Goal: Contribute content

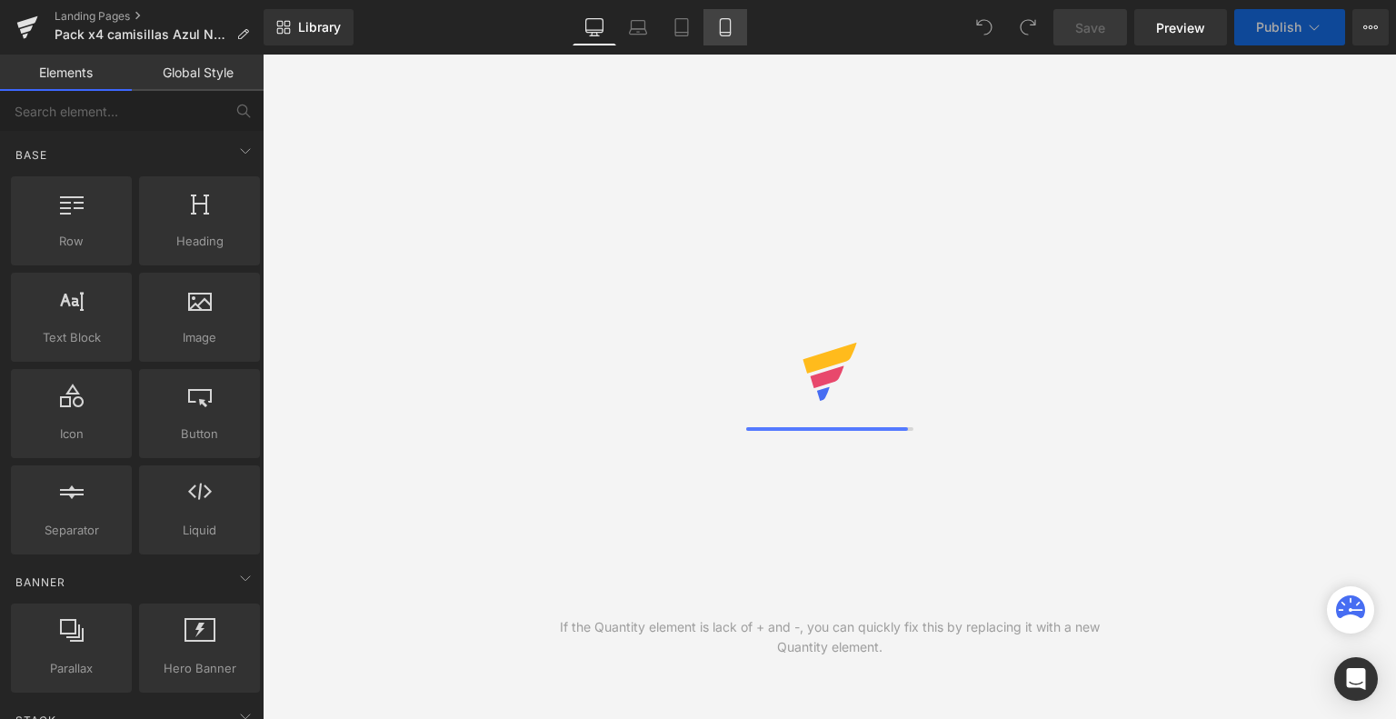
click at [724, 39] on link "Mobile" at bounding box center [726, 27] width 44 height 36
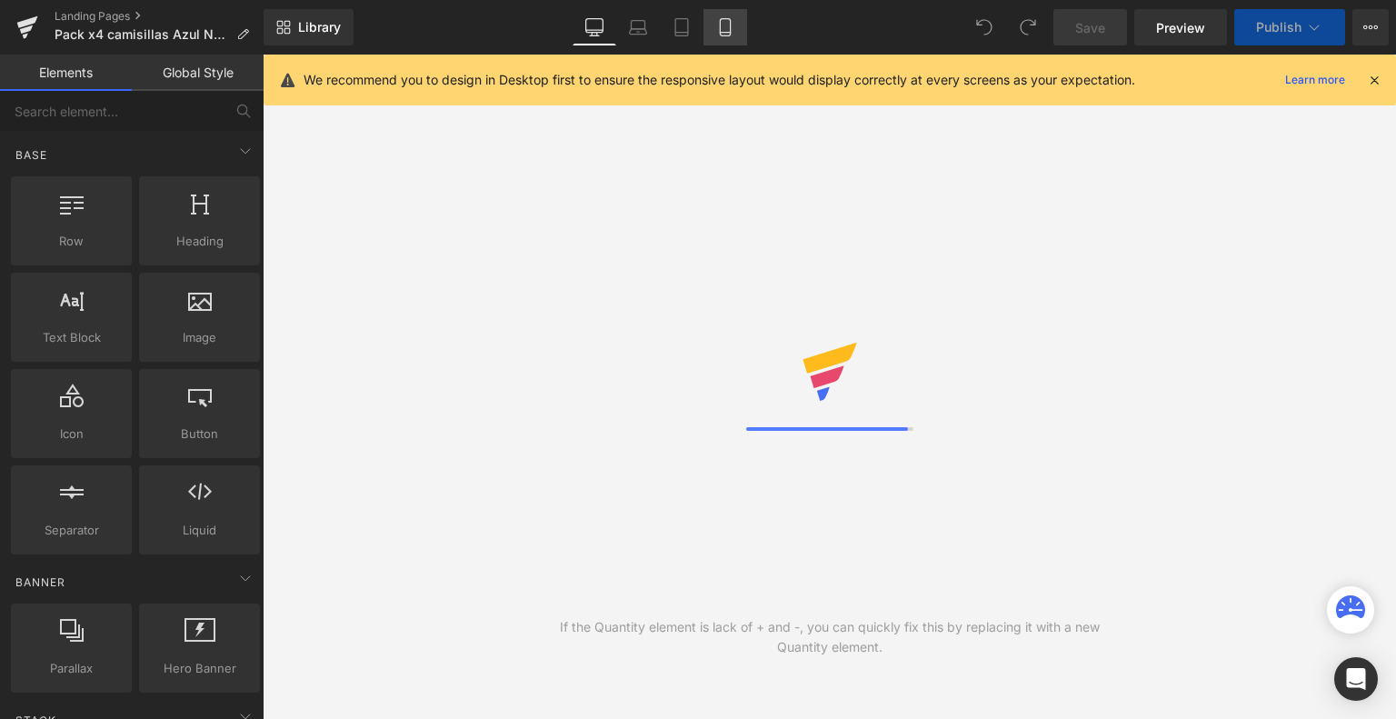
click at [724, 39] on link "Mobile" at bounding box center [726, 27] width 44 height 36
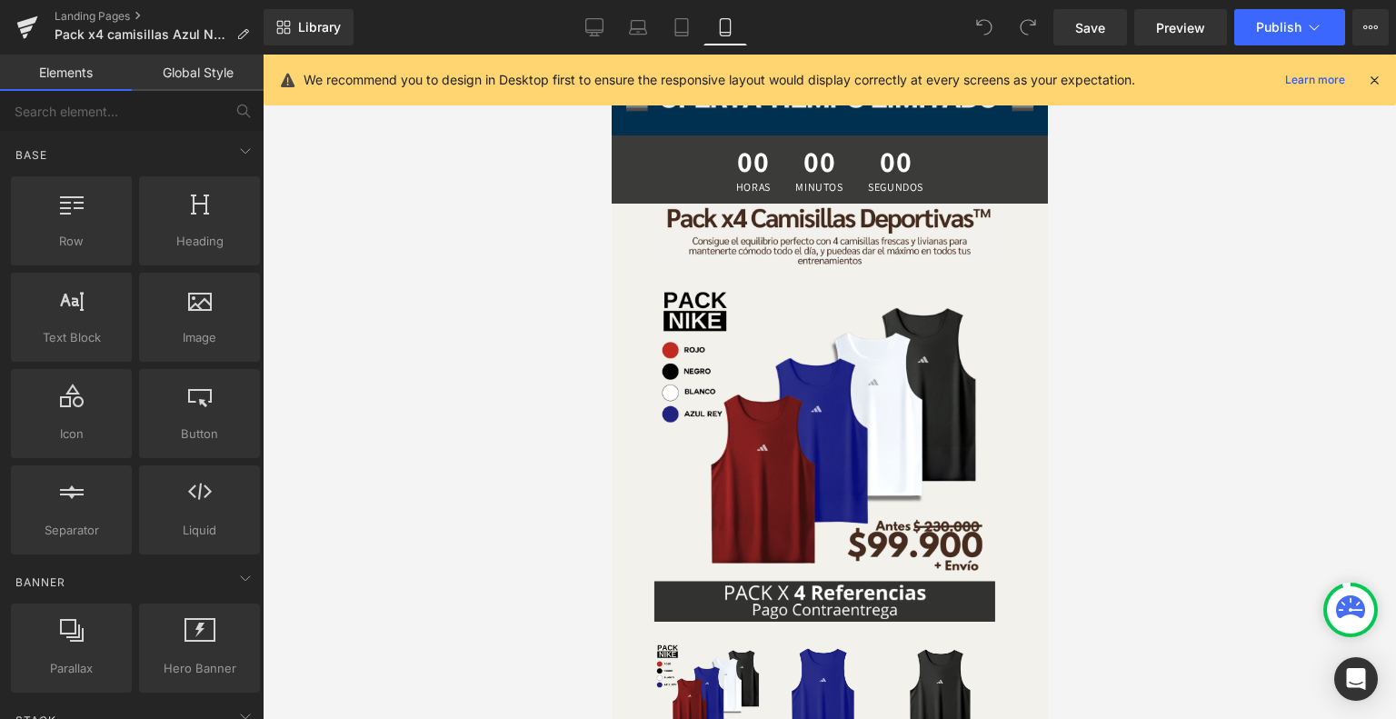
click at [1378, 79] on icon at bounding box center [1374, 80] width 16 height 16
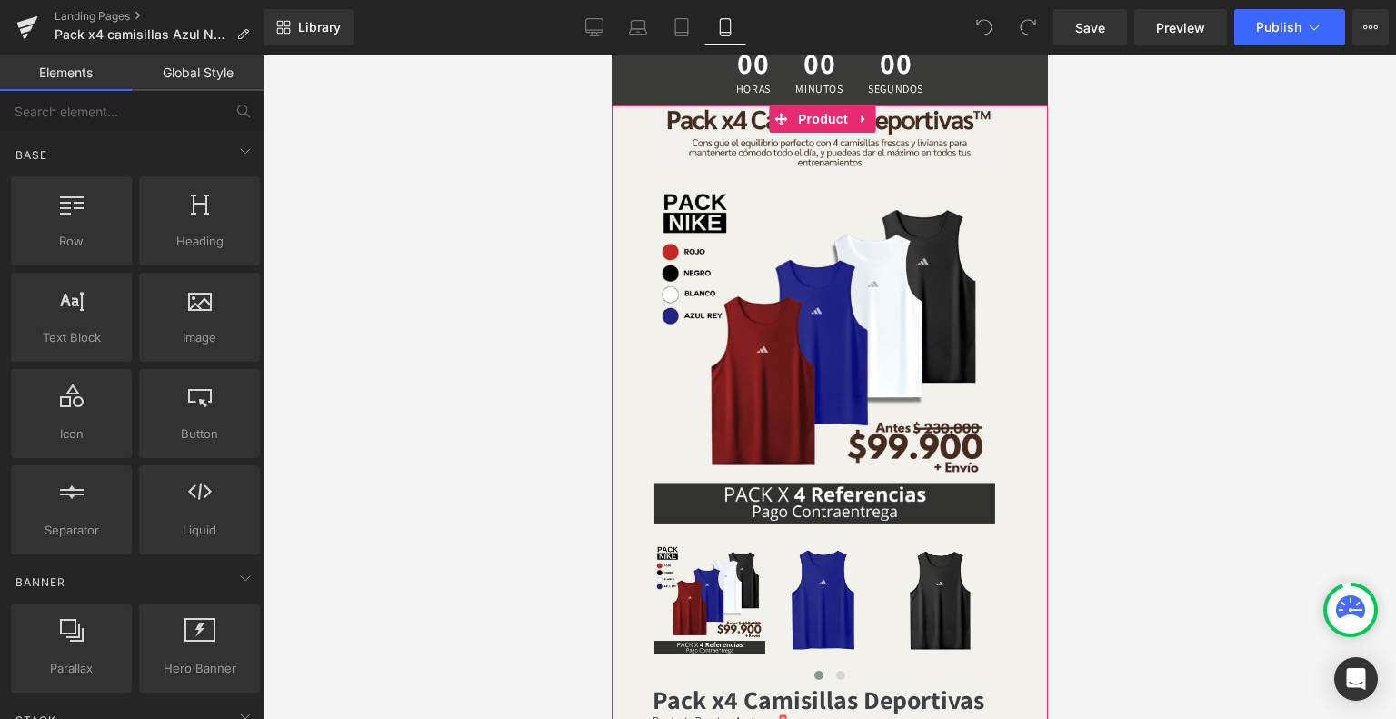
scroll to position [98, 0]
click at [816, 114] on span "Product" at bounding box center [822, 119] width 59 height 27
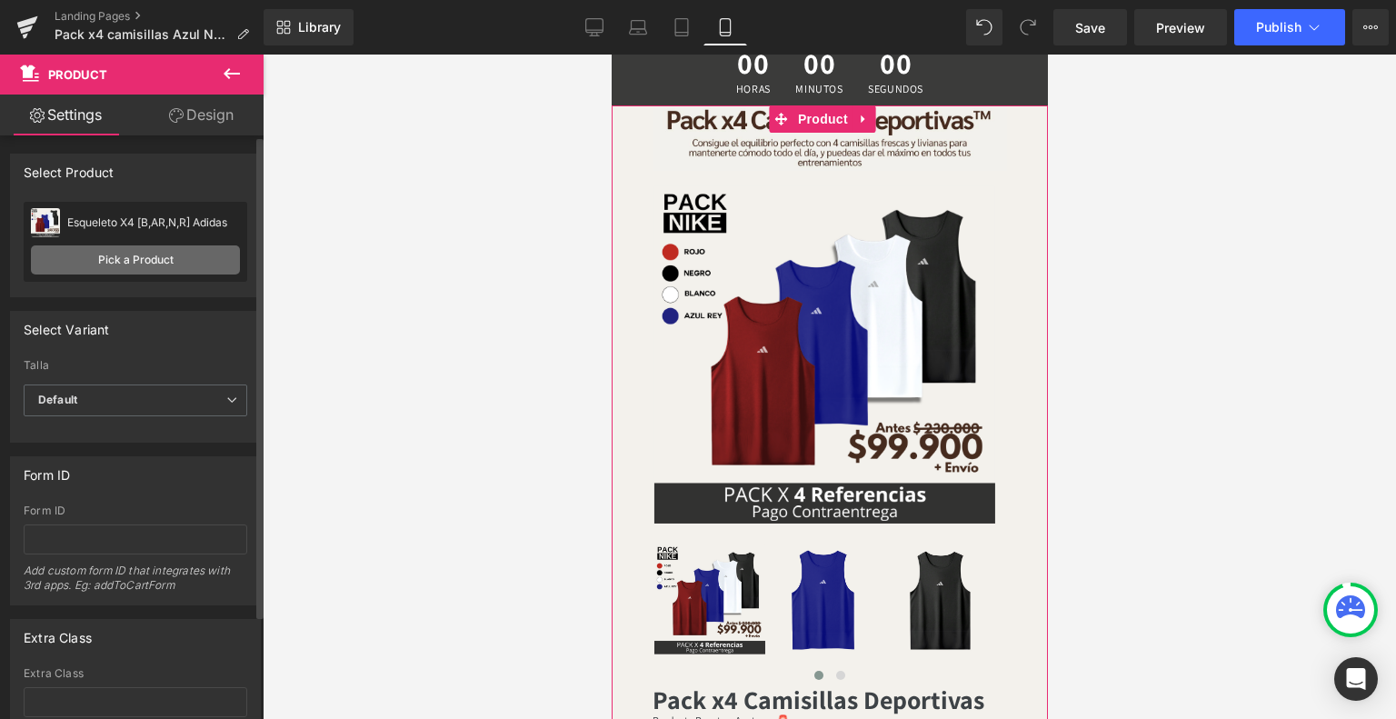
click at [134, 257] on link "Pick a Product" at bounding box center [135, 259] width 209 height 29
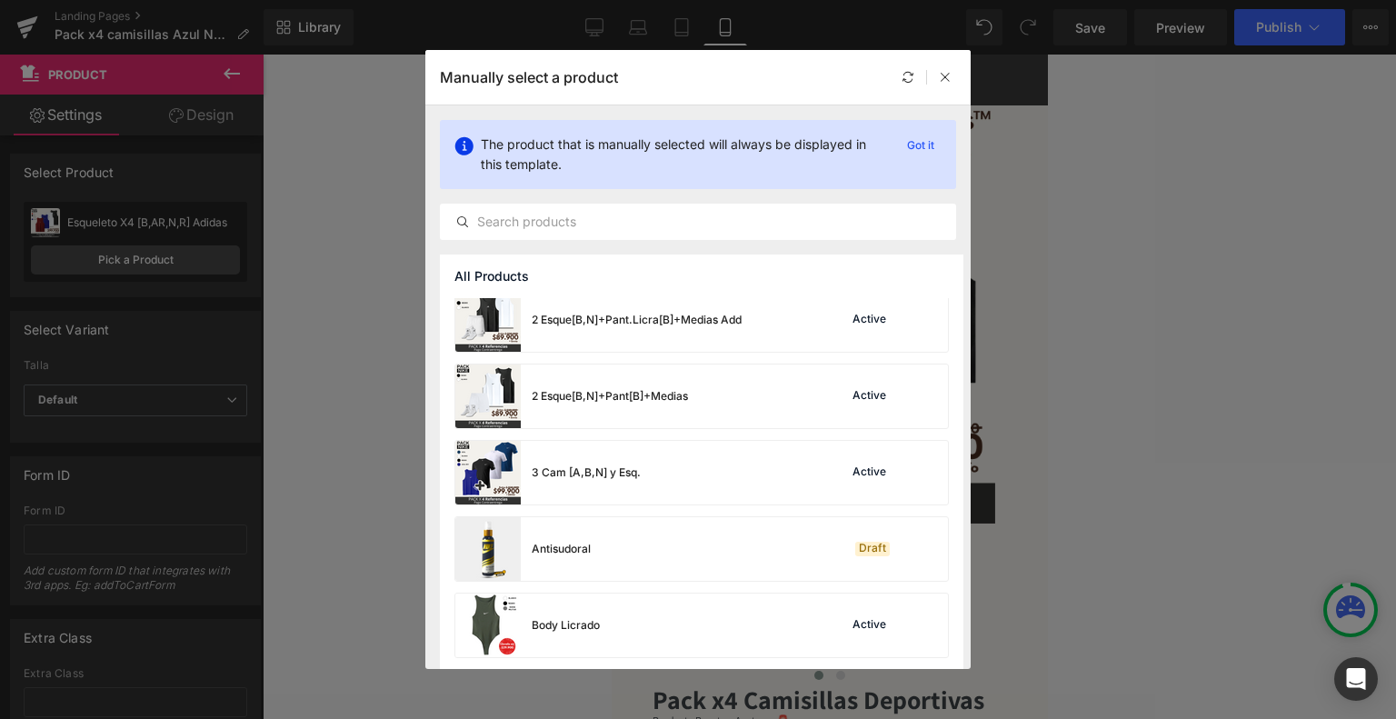
scroll to position [476, 0]
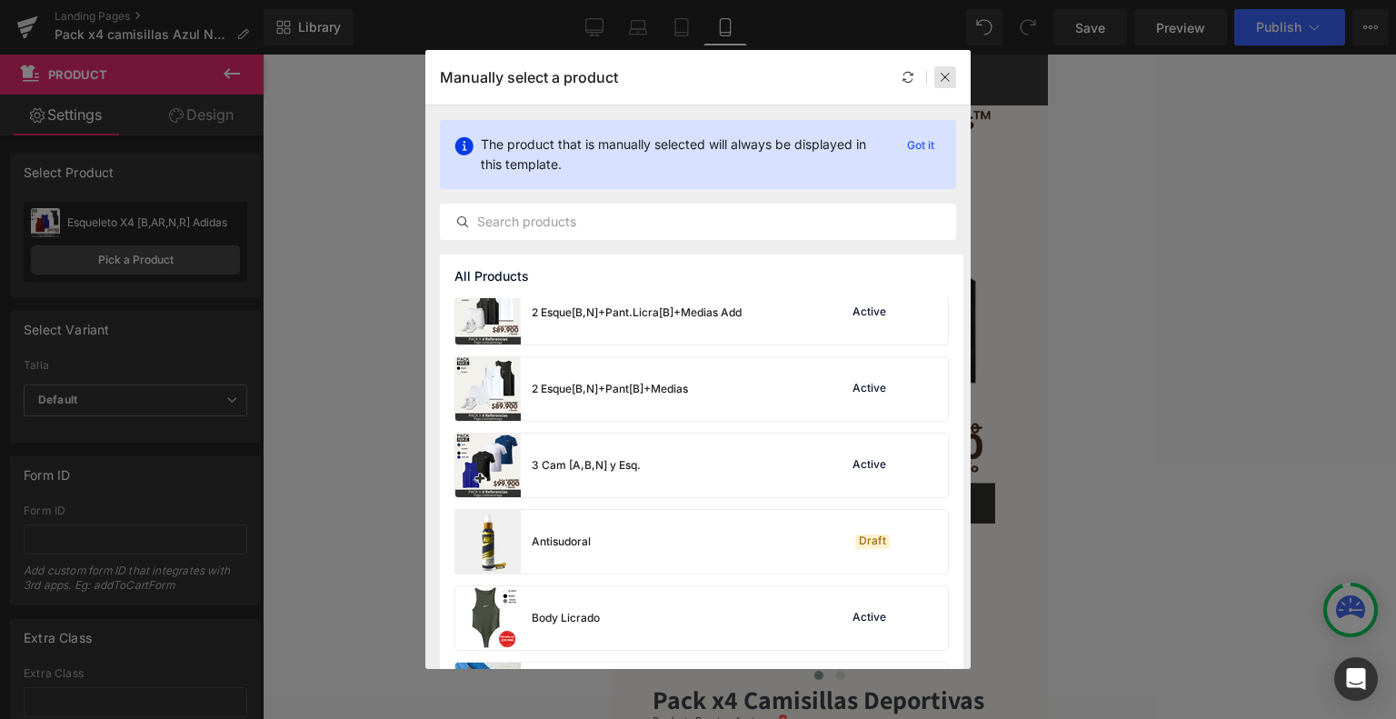
click at [0, 0] on icon at bounding box center [0, 0] width 0 height 0
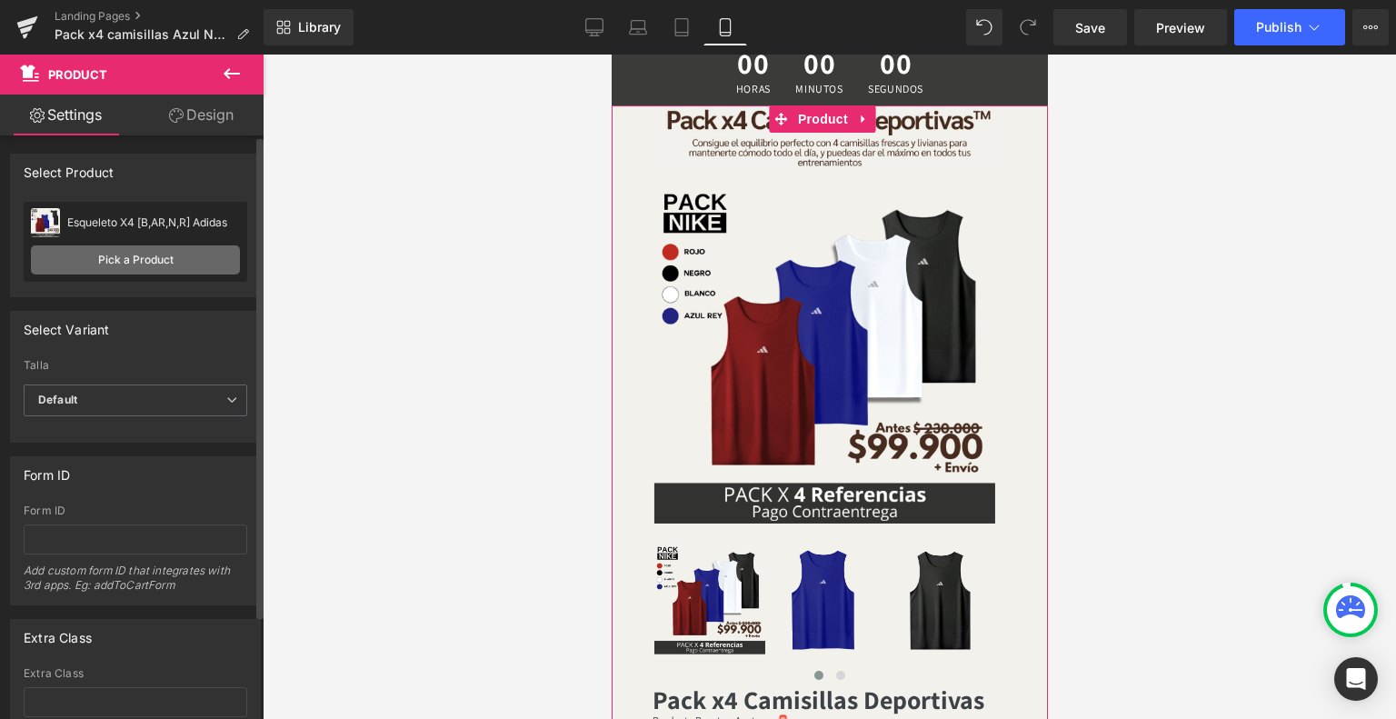
click at [164, 274] on link "Pick a Product" at bounding box center [135, 259] width 209 height 29
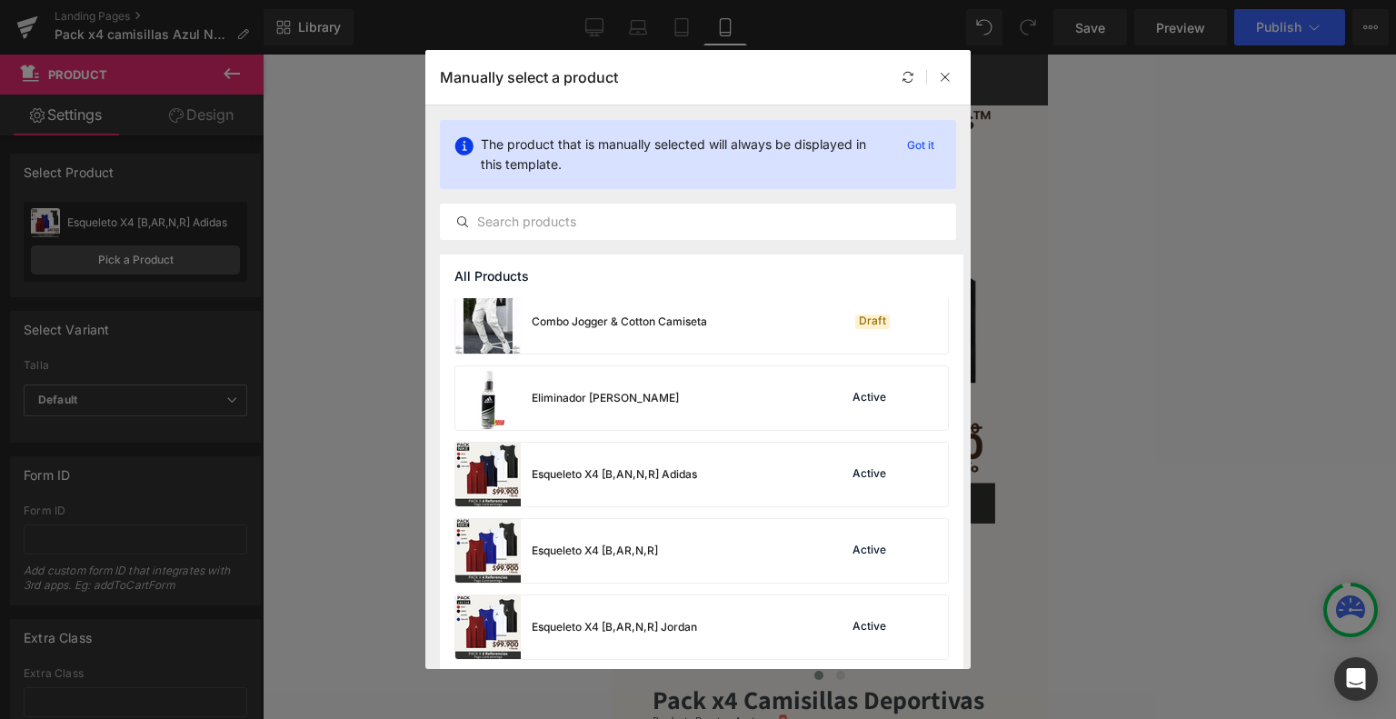
scroll to position [1462, 0]
click at [636, 489] on div "Esqueleto X4 [B,AN,N,R] Adidas" at bounding box center [576, 473] width 242 height 64
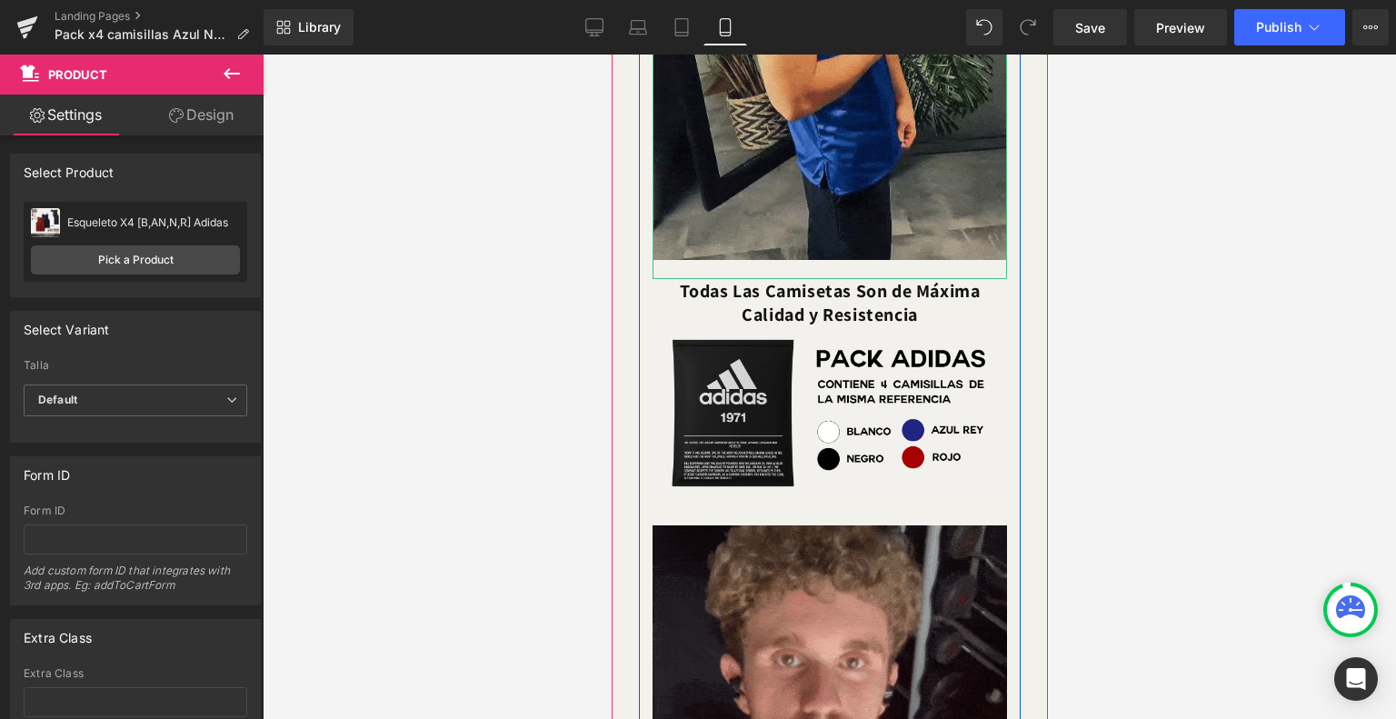
scroll to position [1458, 0]
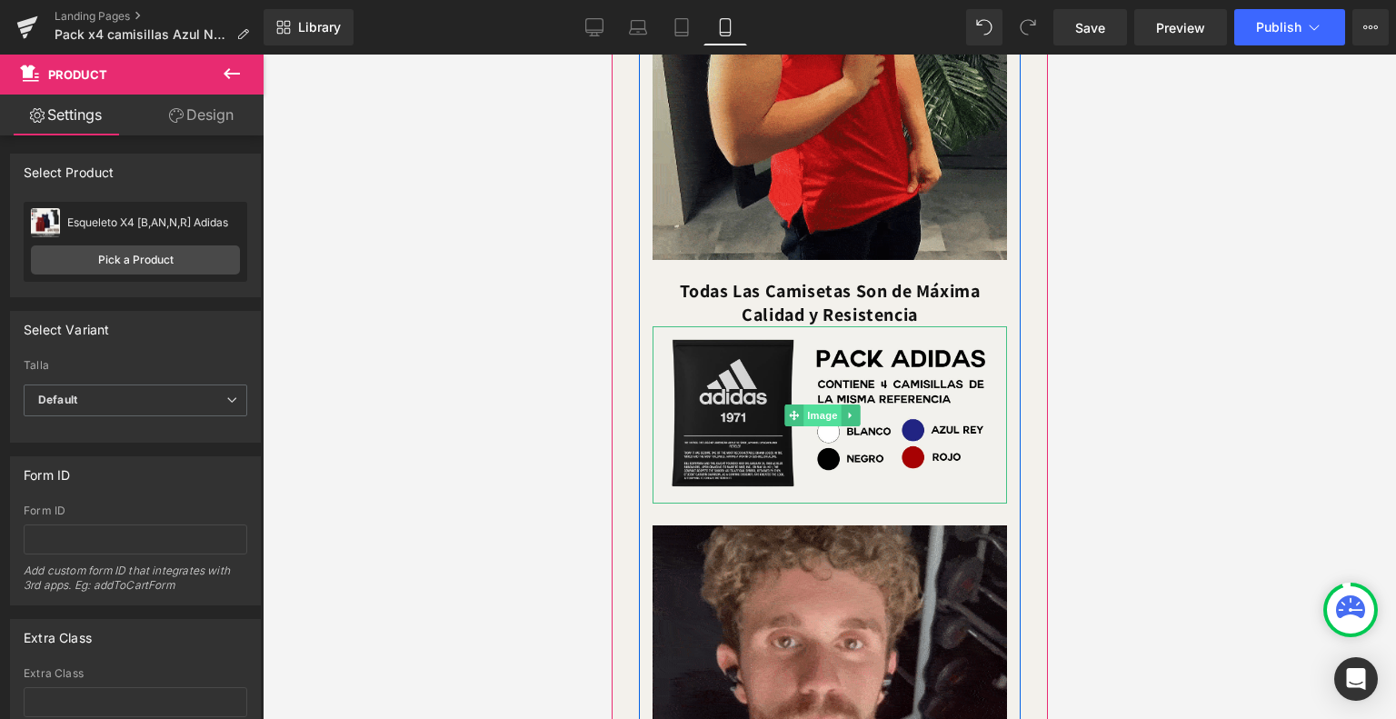
click at [808, 408] on span "Image" at bounding box center [823, 415] width 38 height 22
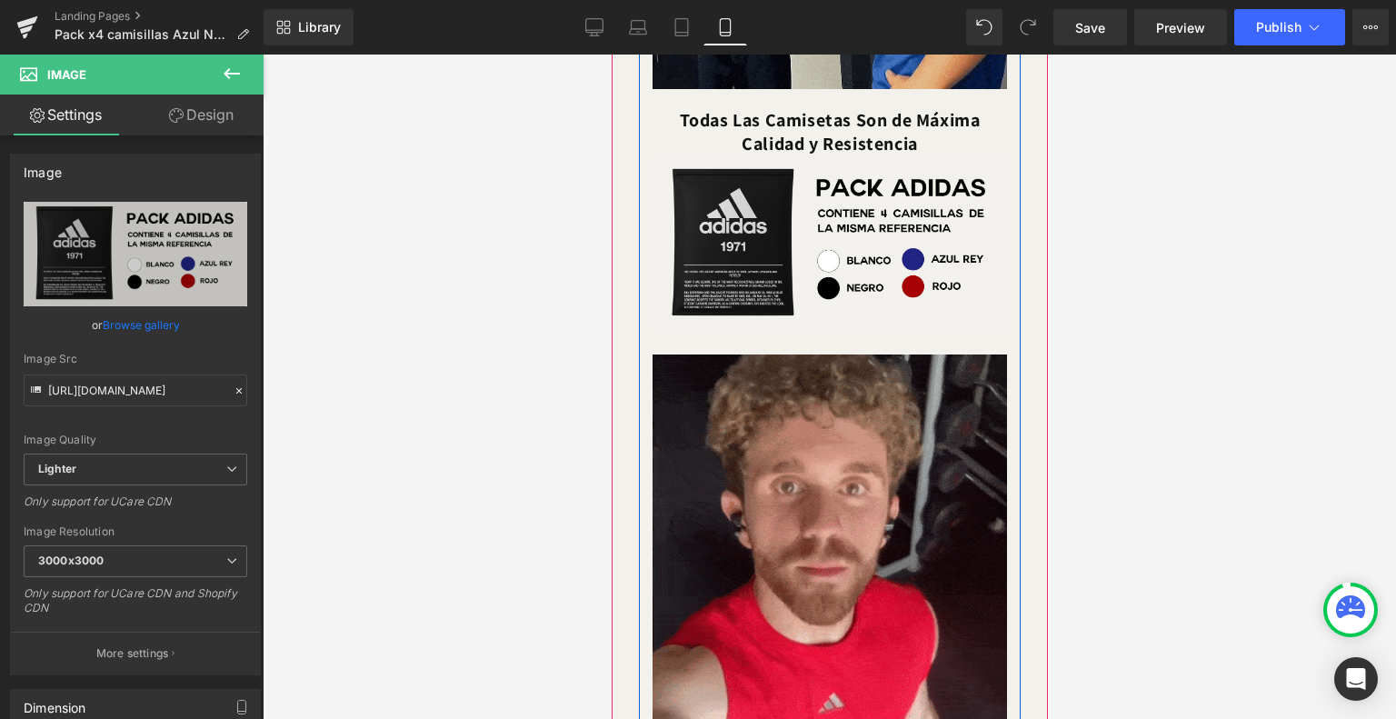
scroll to position [1645, 0]
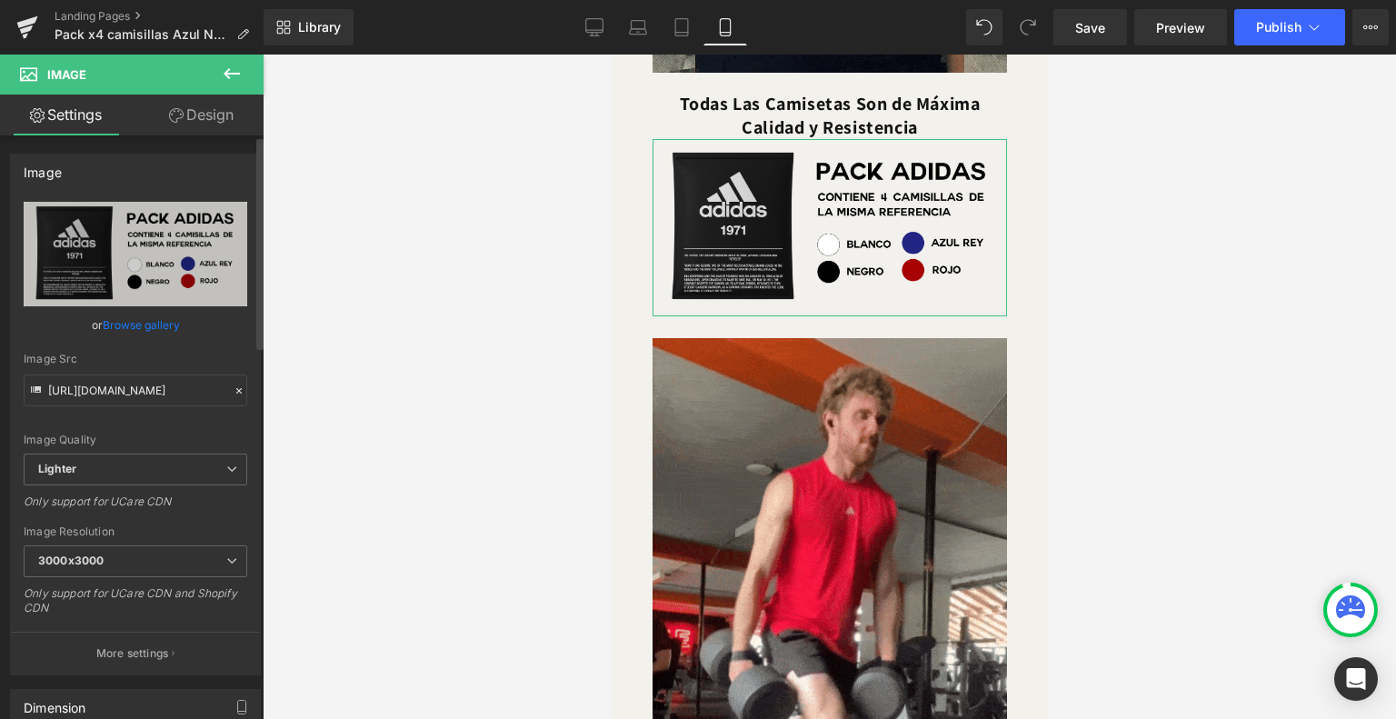
click at [142, 324] on link "Browse gallery" at bounding box center [141, 325] width 77 height 32
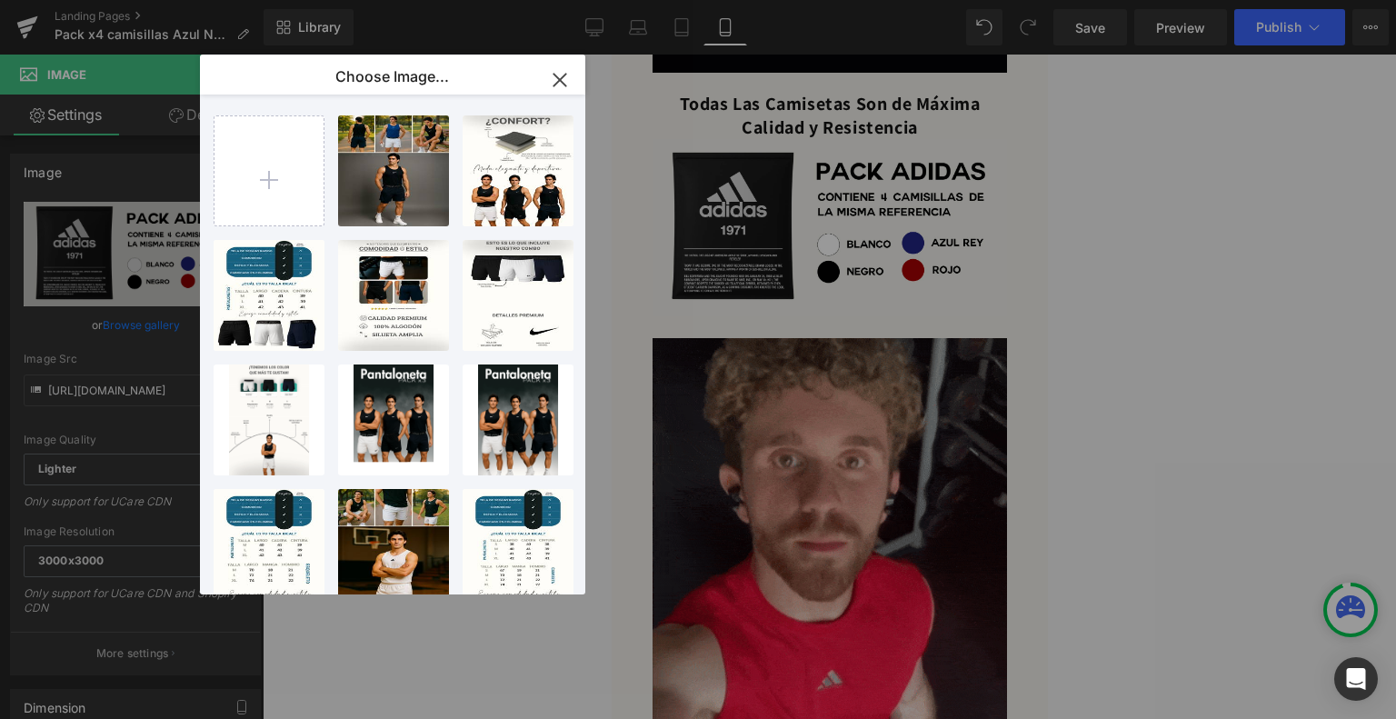
type input "C:\fakepath\Diseños varios Landing #1 (23).png"
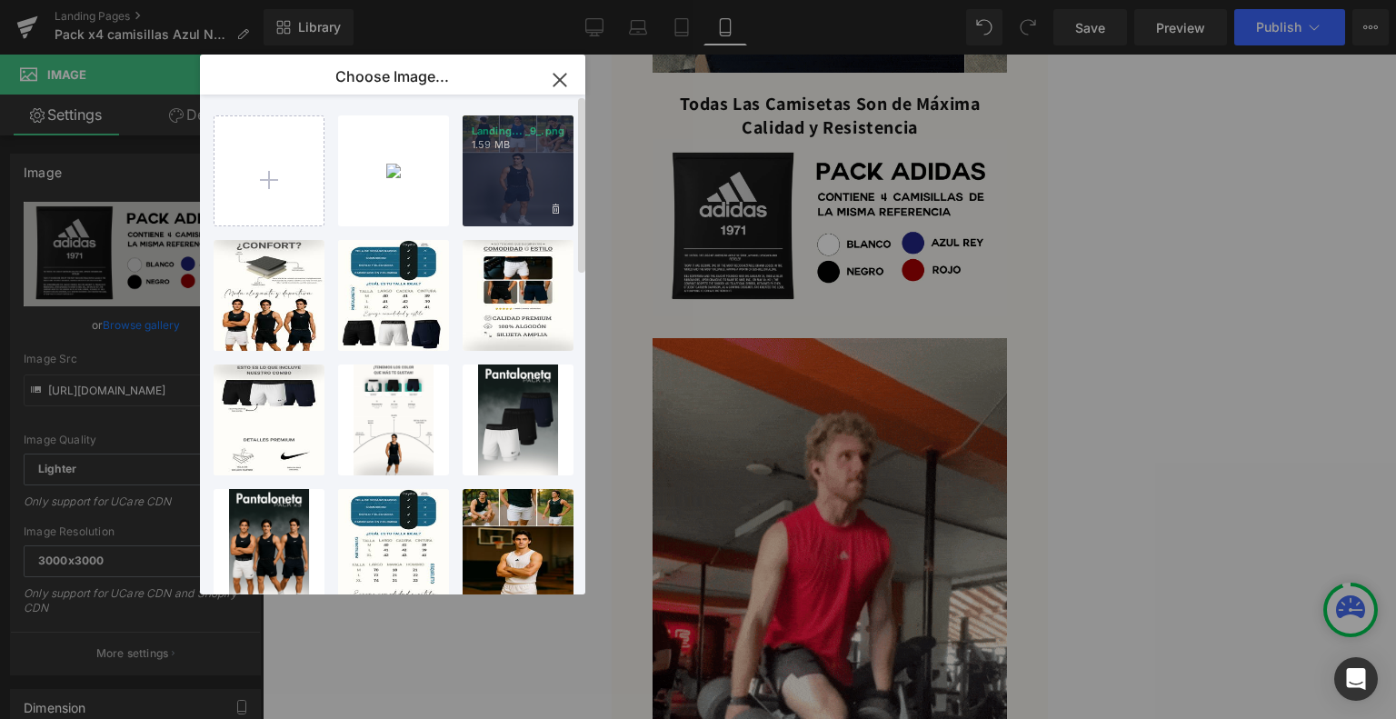
type input "C:\fakepath\Diseños varios Landing #1 (22).png"
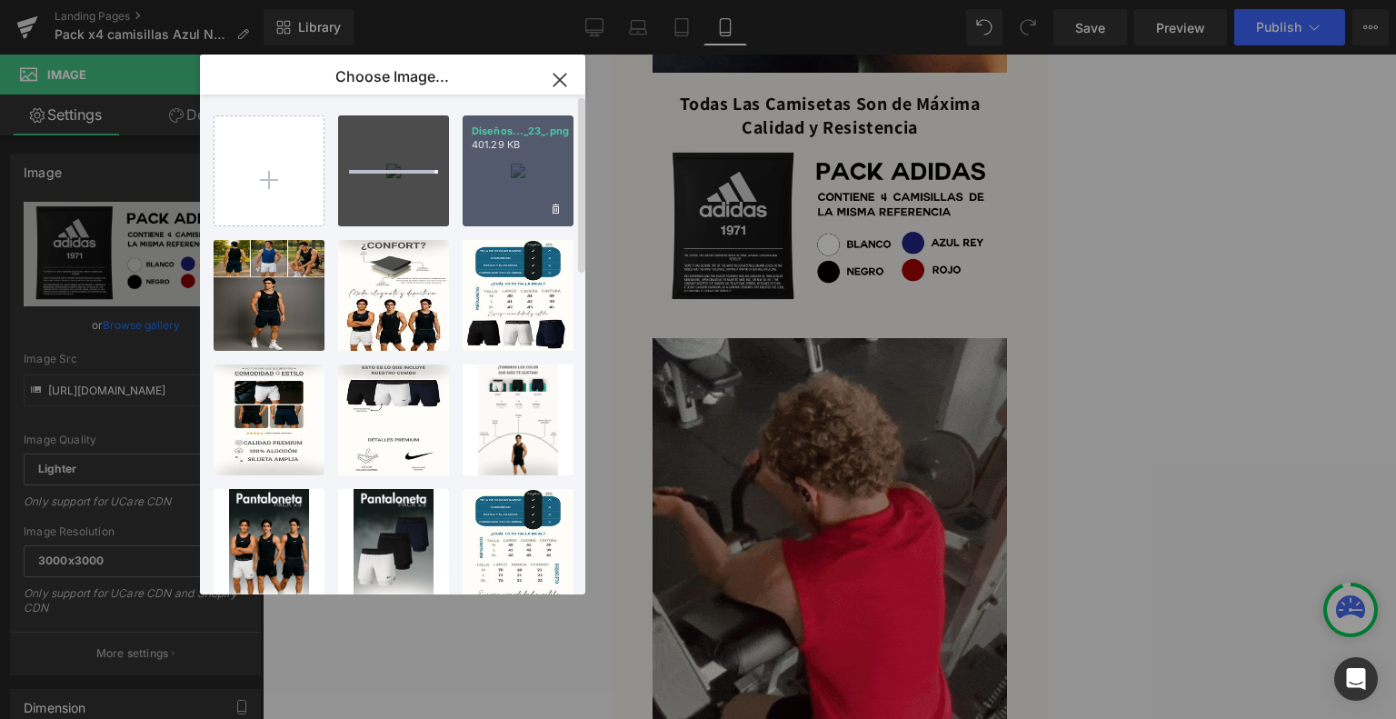
type input "C:\fakepath\Diseños varios Landing #1 (21).png"
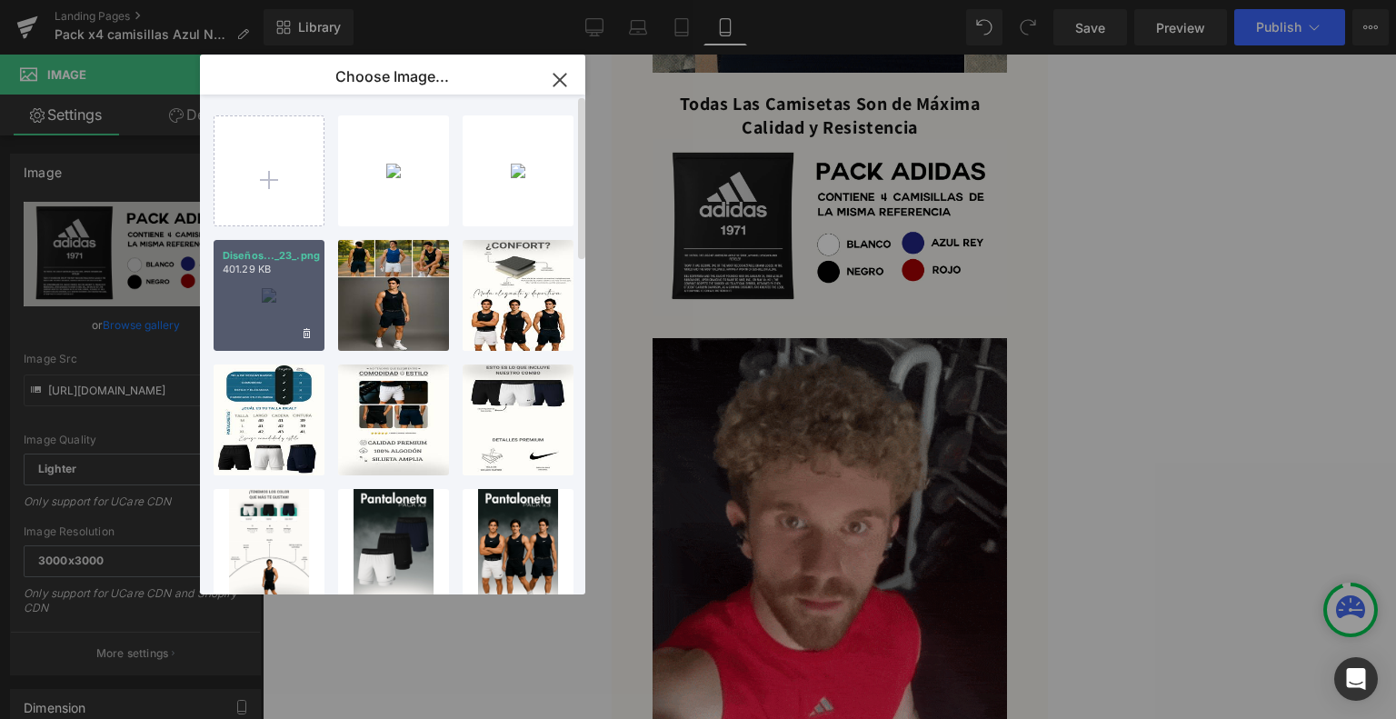
click at [281, 291] on div "Diseños..._23_.png 401.29 KB" at bounding box center [269, 295] width 111 height 111
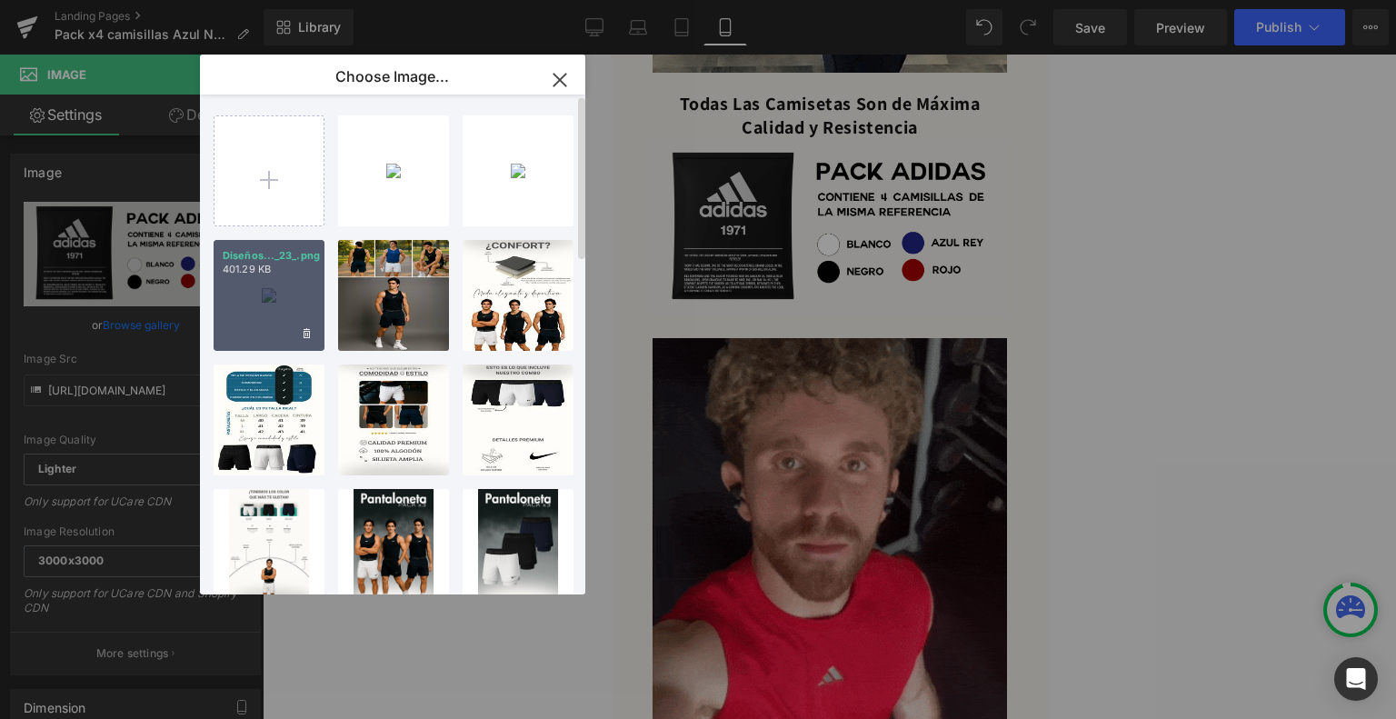
type input "[URL][DOMAIN_NAME]"
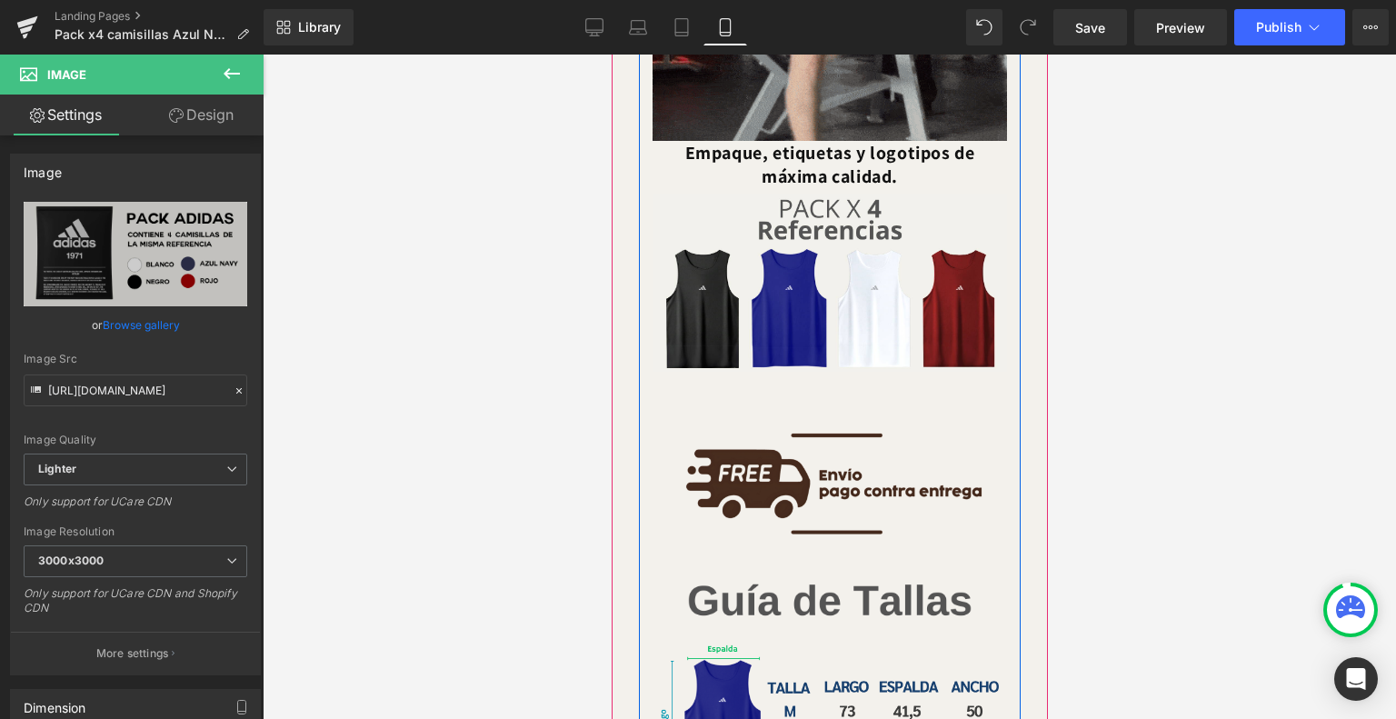
scroll to position [2311, 0]
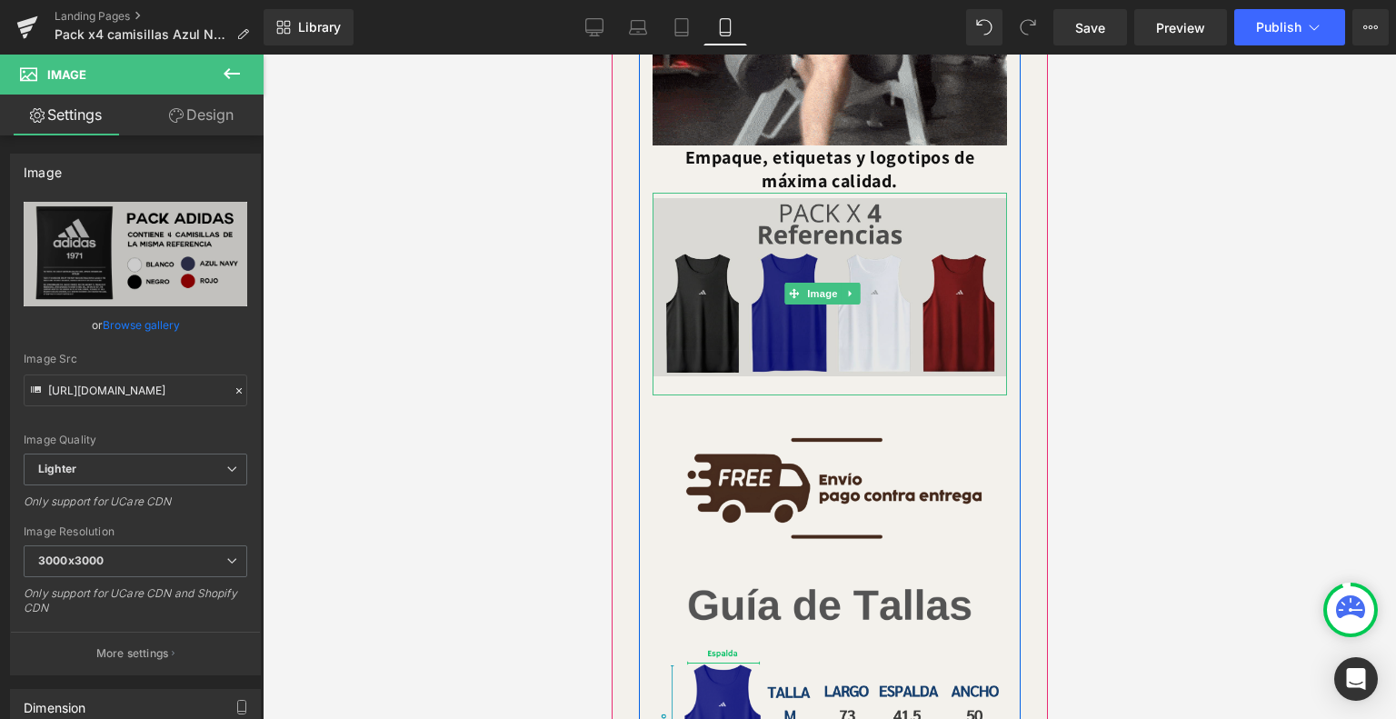
click at [814, 277] on img at bounding box center [829, 294] width 355 height 202
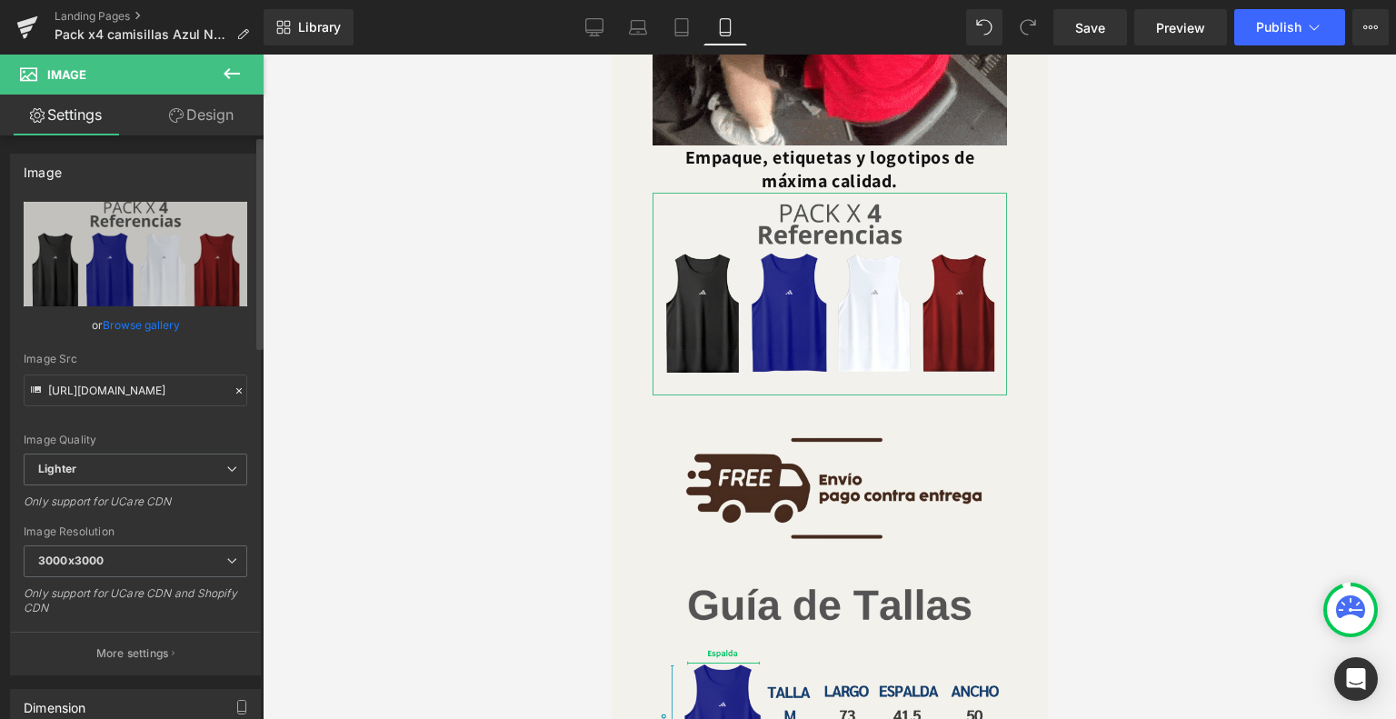
click at [138, 318] on link "Browse gallery" at bounding box center [141, 325] width 77 height 32
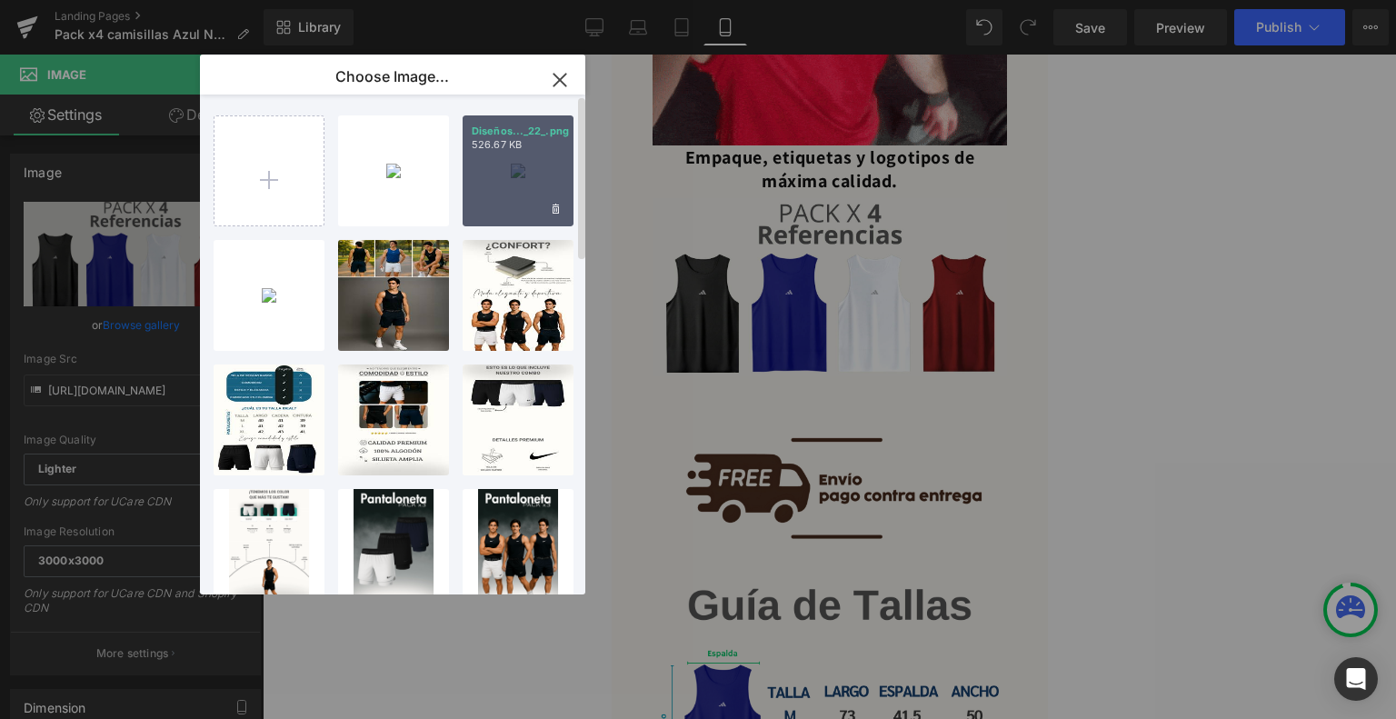
click at [503, 187] on div "Diseños..._22_.png 526.67 KB" at bounding box center [518, 170] width 111 height 111
type input "[URL][DOMAIN_NAME]"
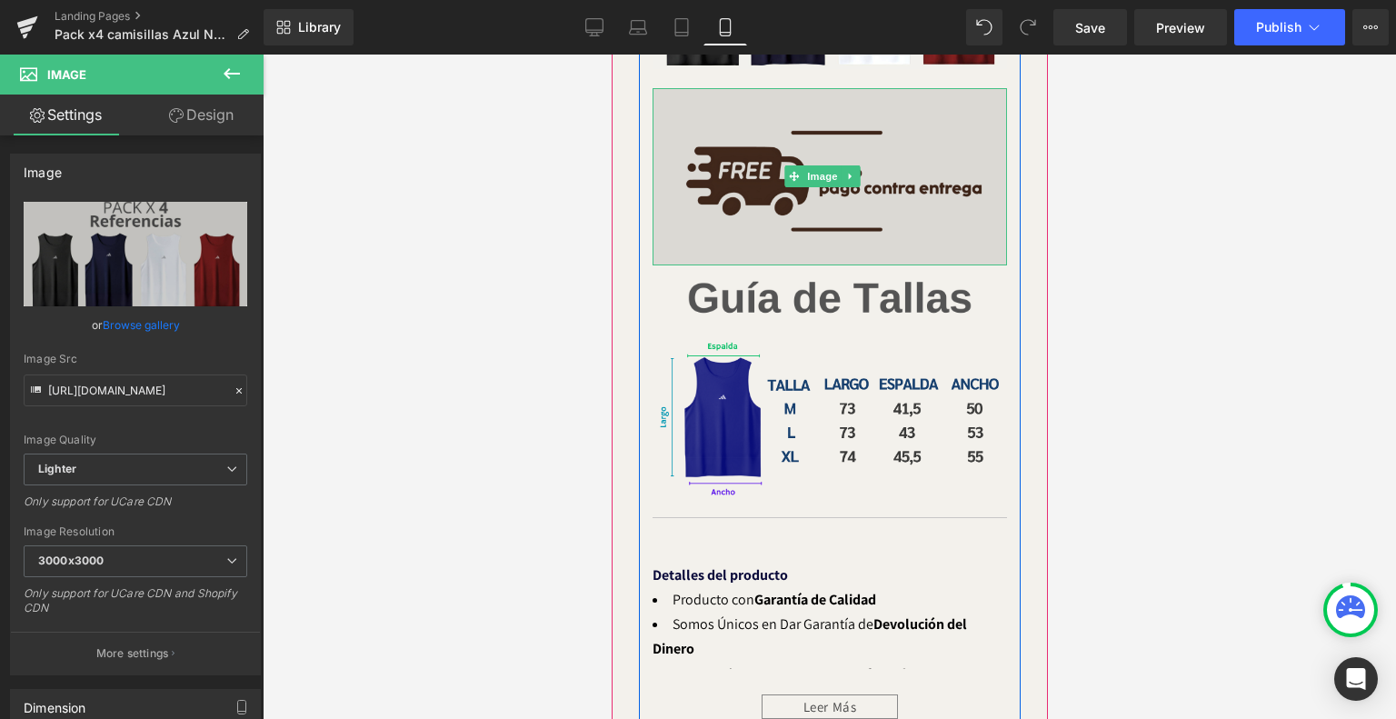
scroll to position [2621, 0]
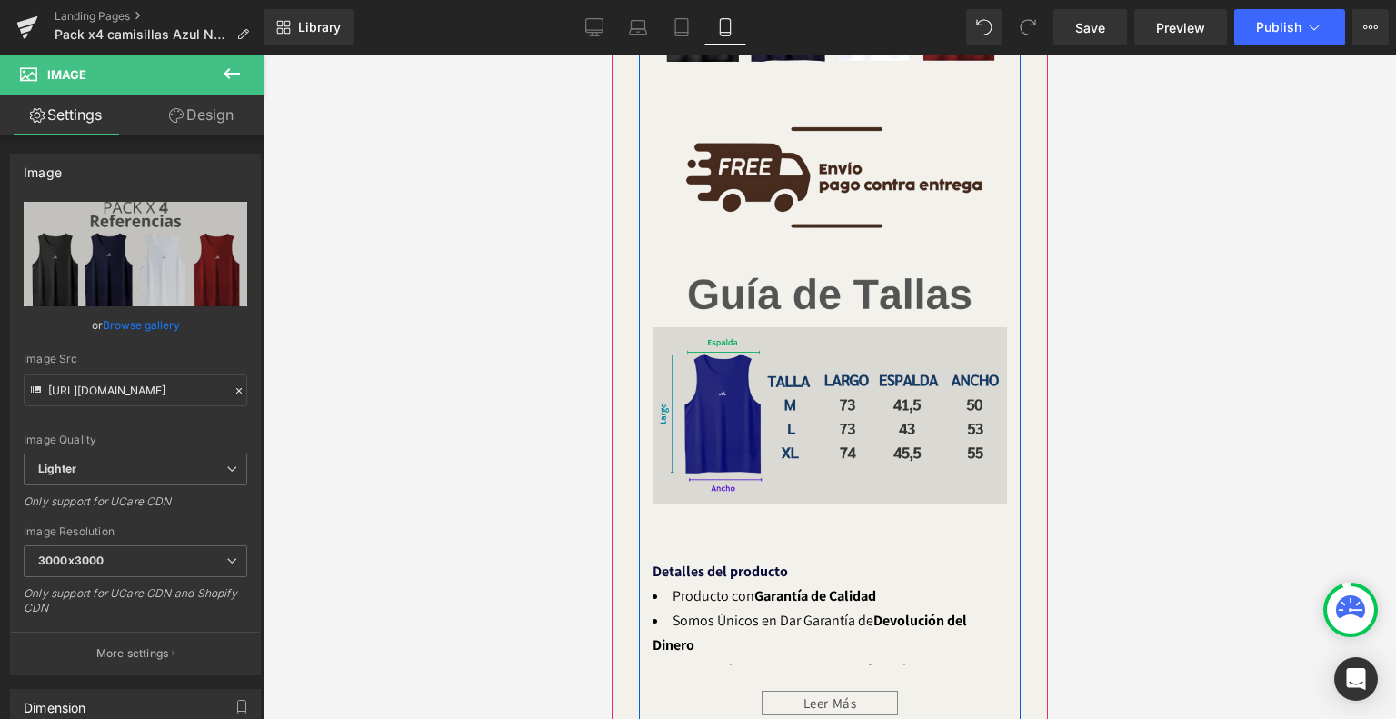
click at [830, 361] on div "Image" at bounding box center [829, 415] width 355 height 177
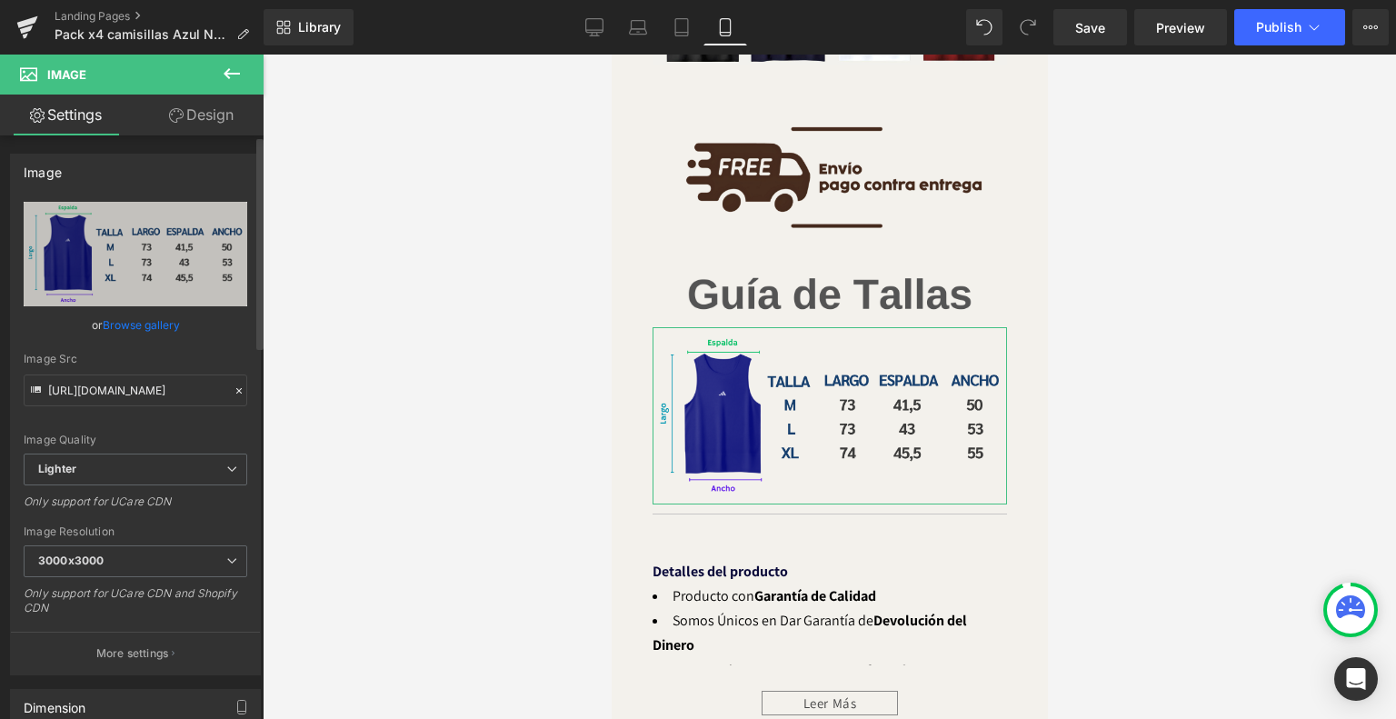
click at [165, 325] on link "Browse gallery" at bounding box center [141, 325] width 77 height 32
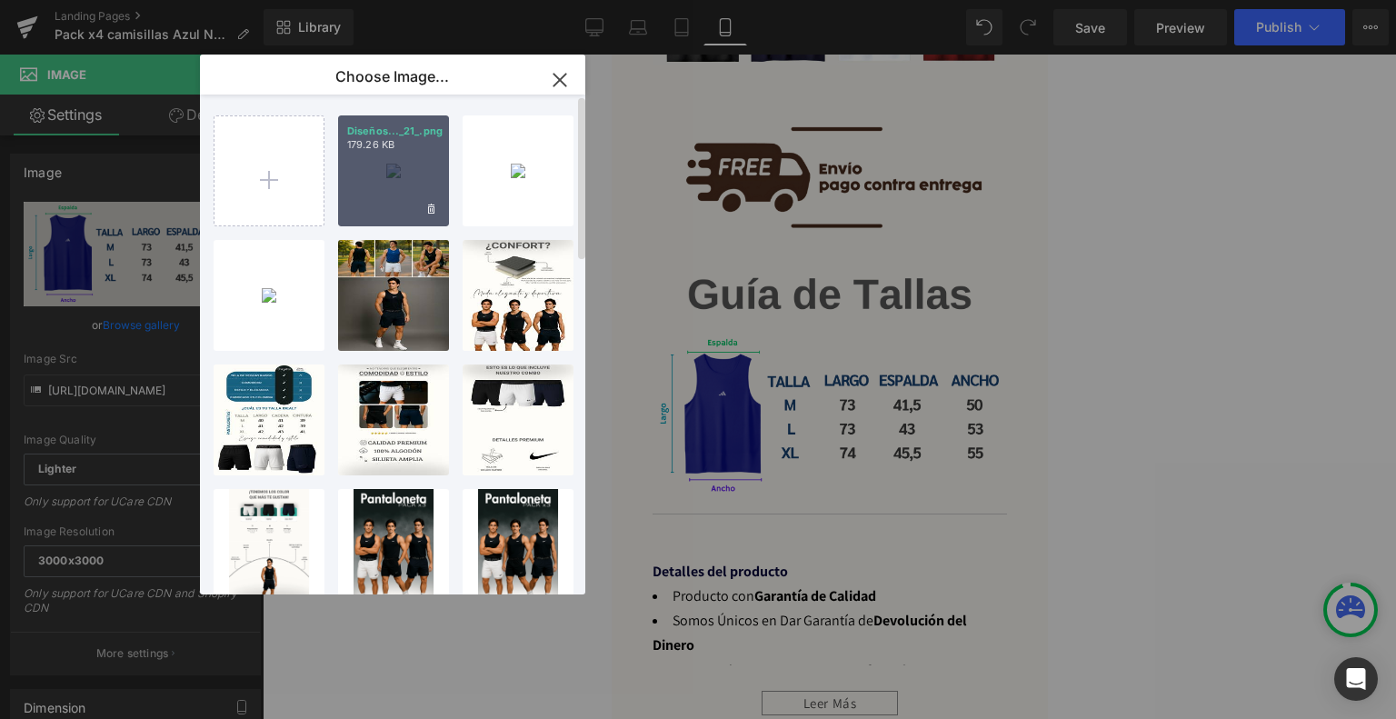
click at [411, 185] on div "Diseños..._21_.png 179.26 KB" at bounding box center [393, 170] width 111 height 111
type input "[URL][DOMAIN_NAME]"
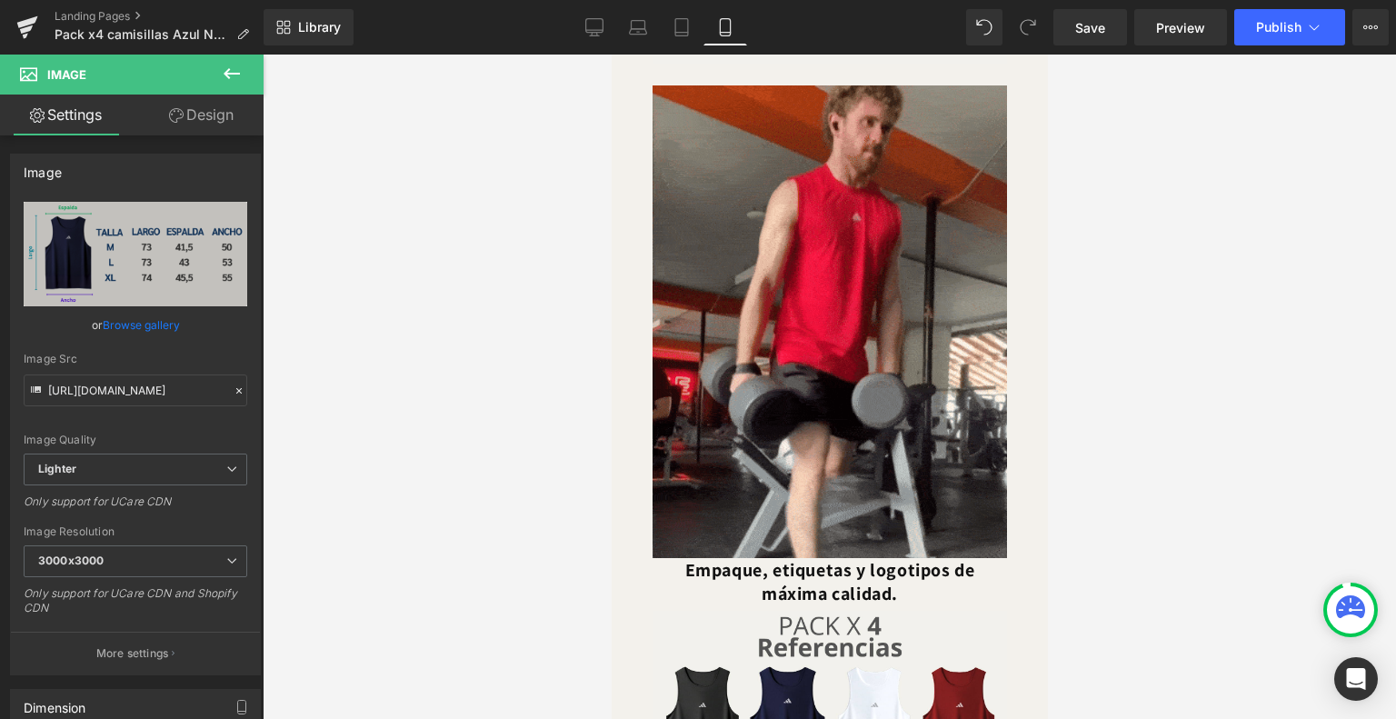
scroll to position [1900, 0]
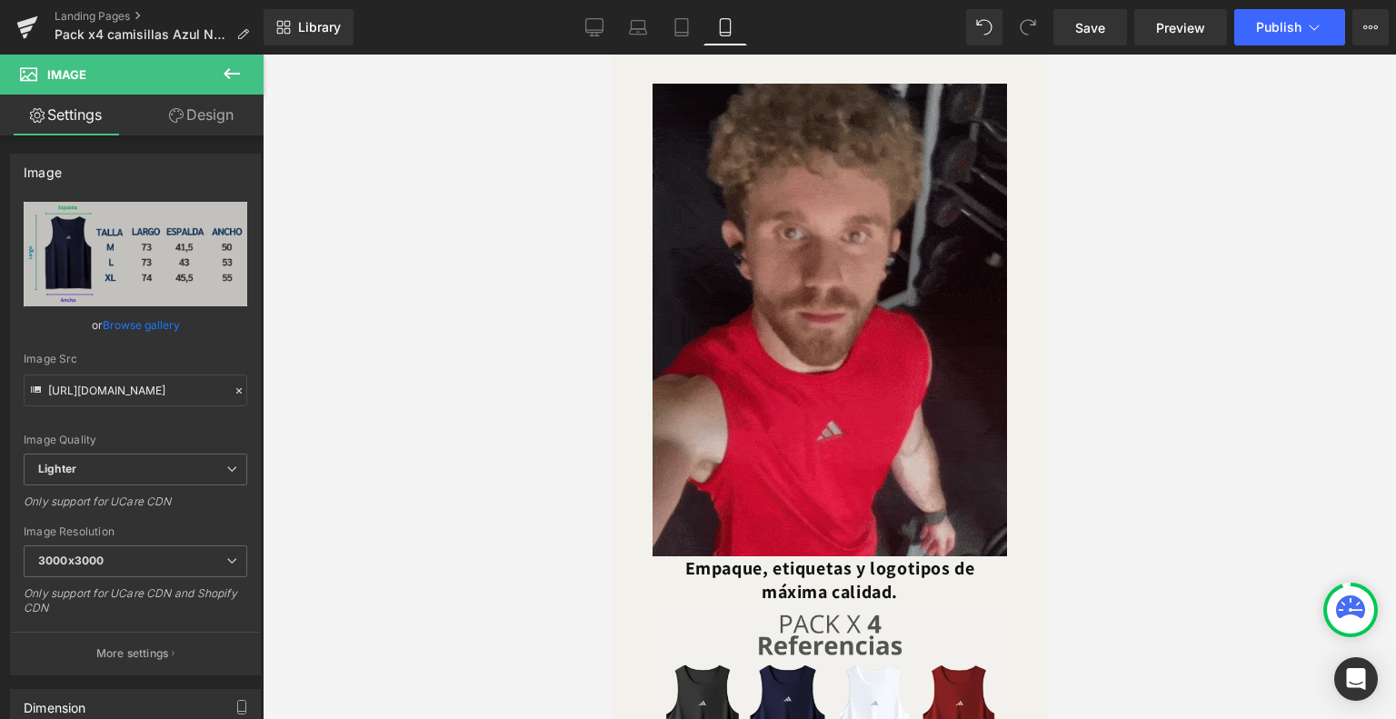
click at [835, 335] on img at bounding box center [829, 309] width 355 height 494
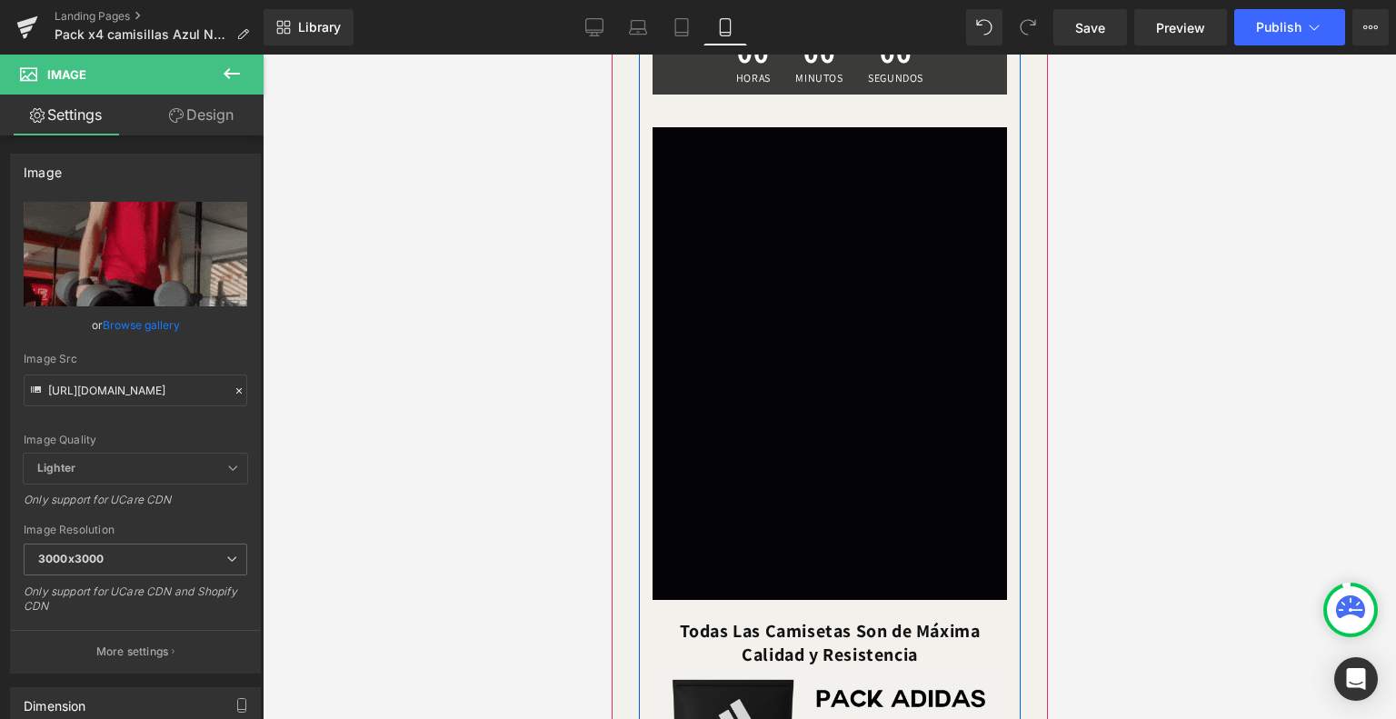
scroll to position [1114, 0]
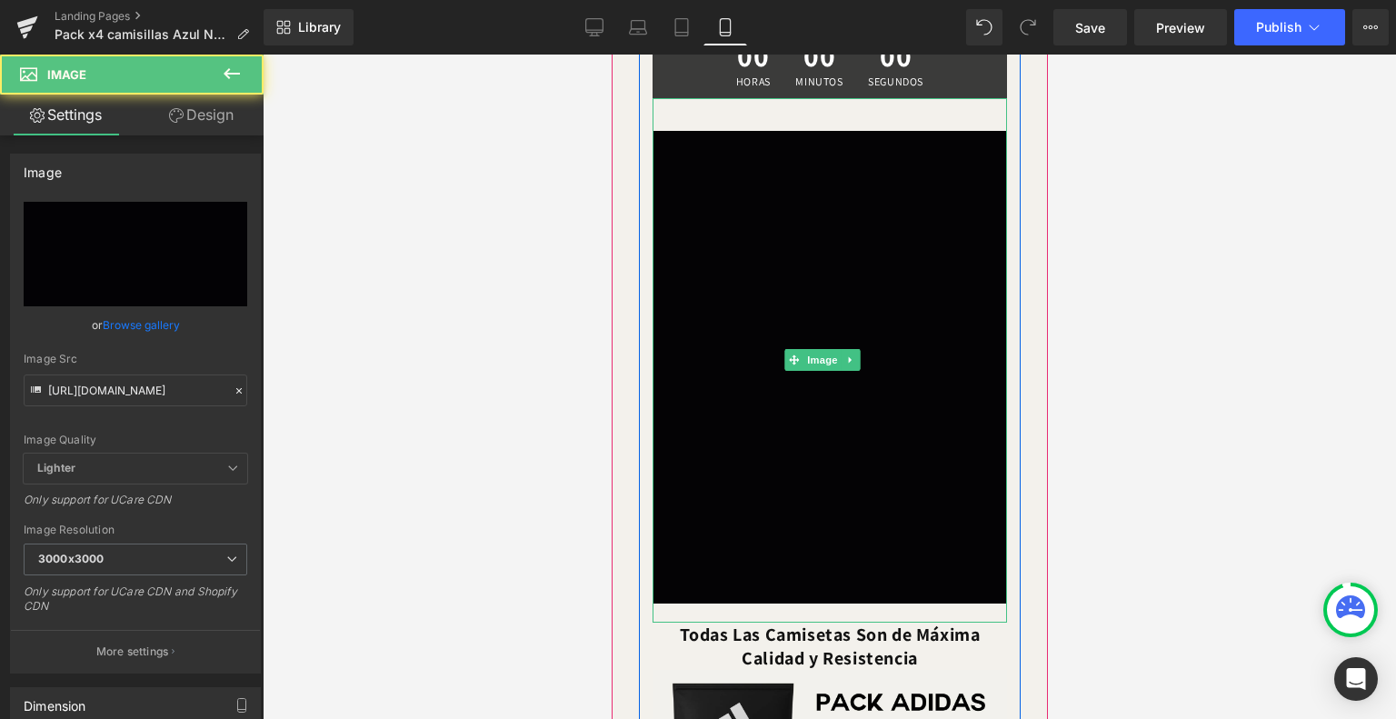
click at [803, 363] on div "Image" at bounding box center [829, 360] width 355 height 524
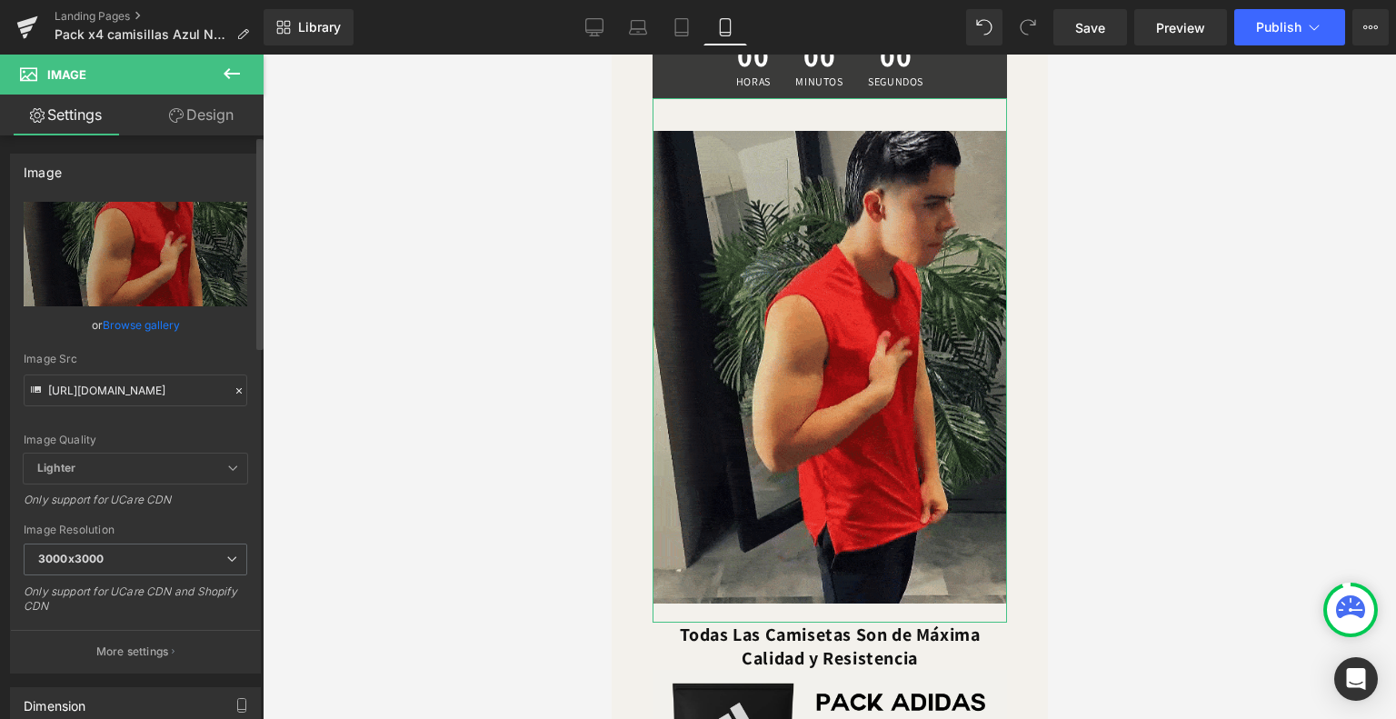
click at [131, 314] on link "Browse gallery" at bounding box center [141, 325] width 77 height 32
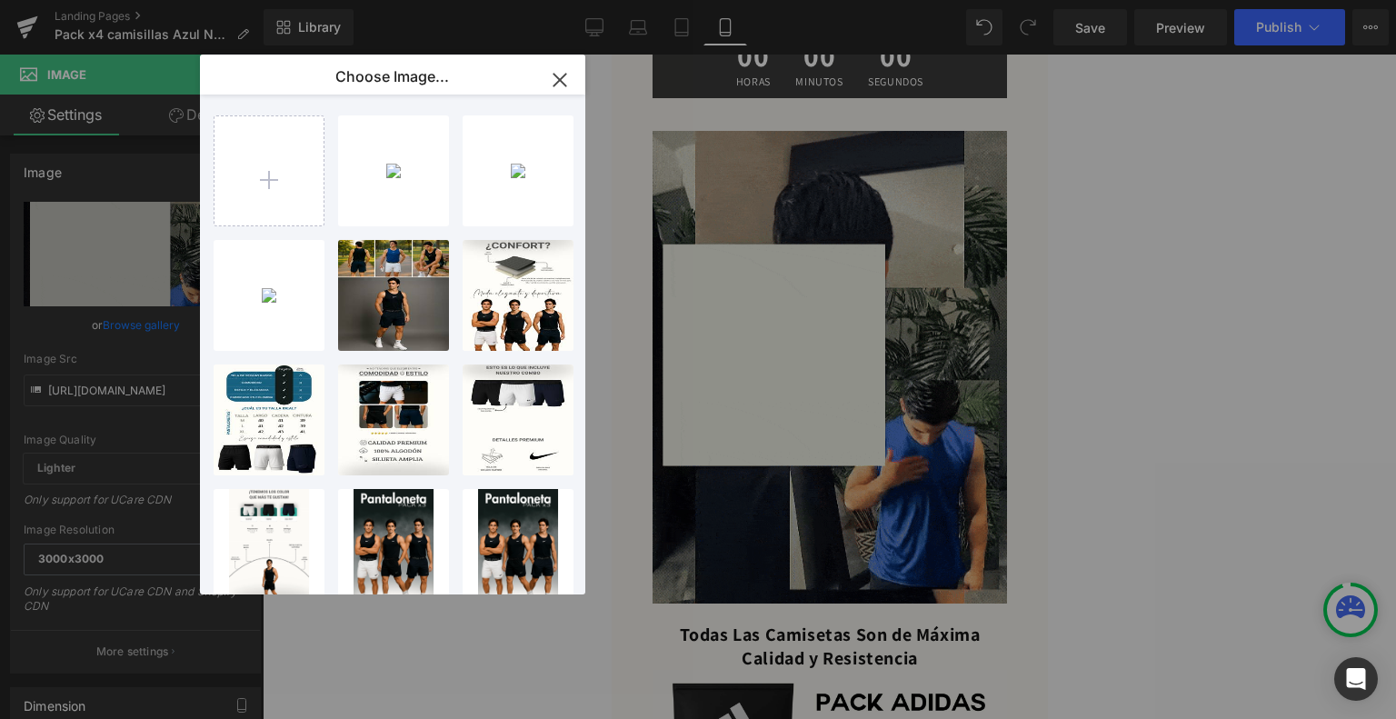
type input "C:\fakepath\ezgif-2250068b091bac.gif"
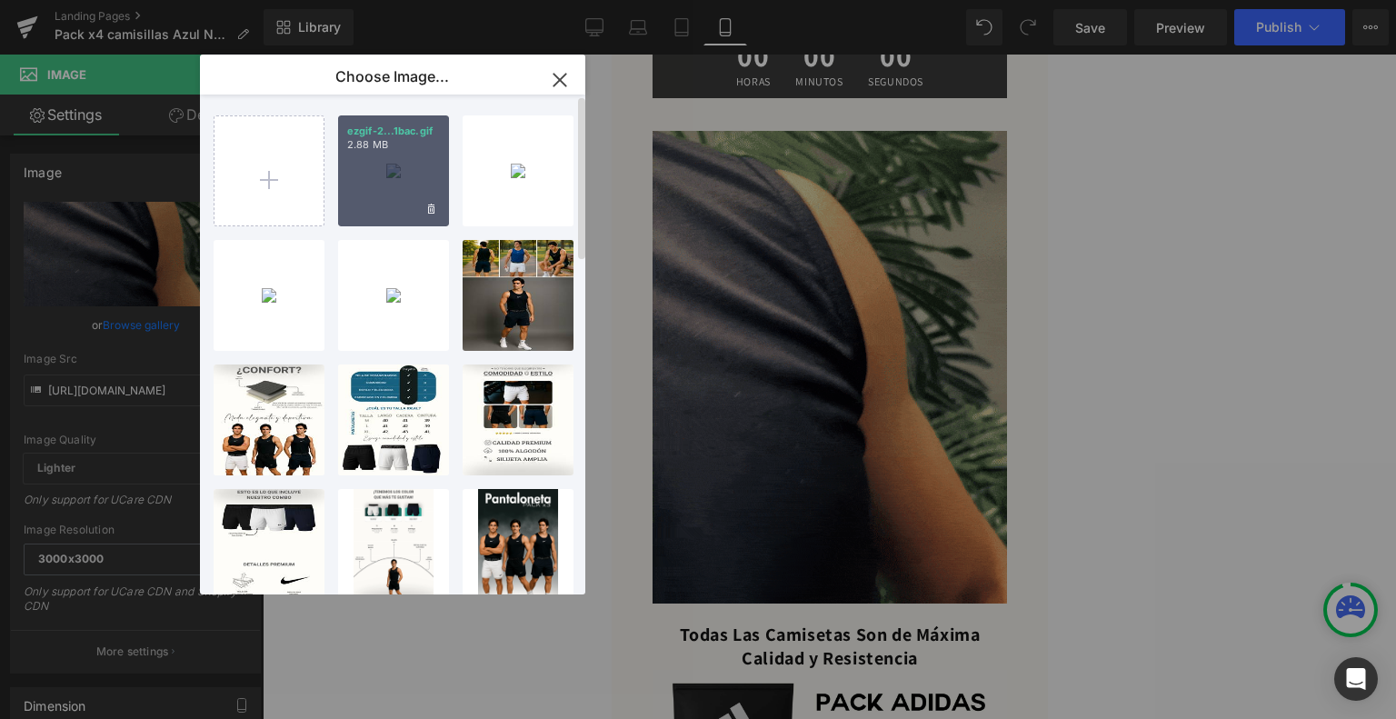
click at [391, 176] on div "ezgif-2...1bac.gif 2.88 MB" at bounding box center [393, 170] width 111 height 111
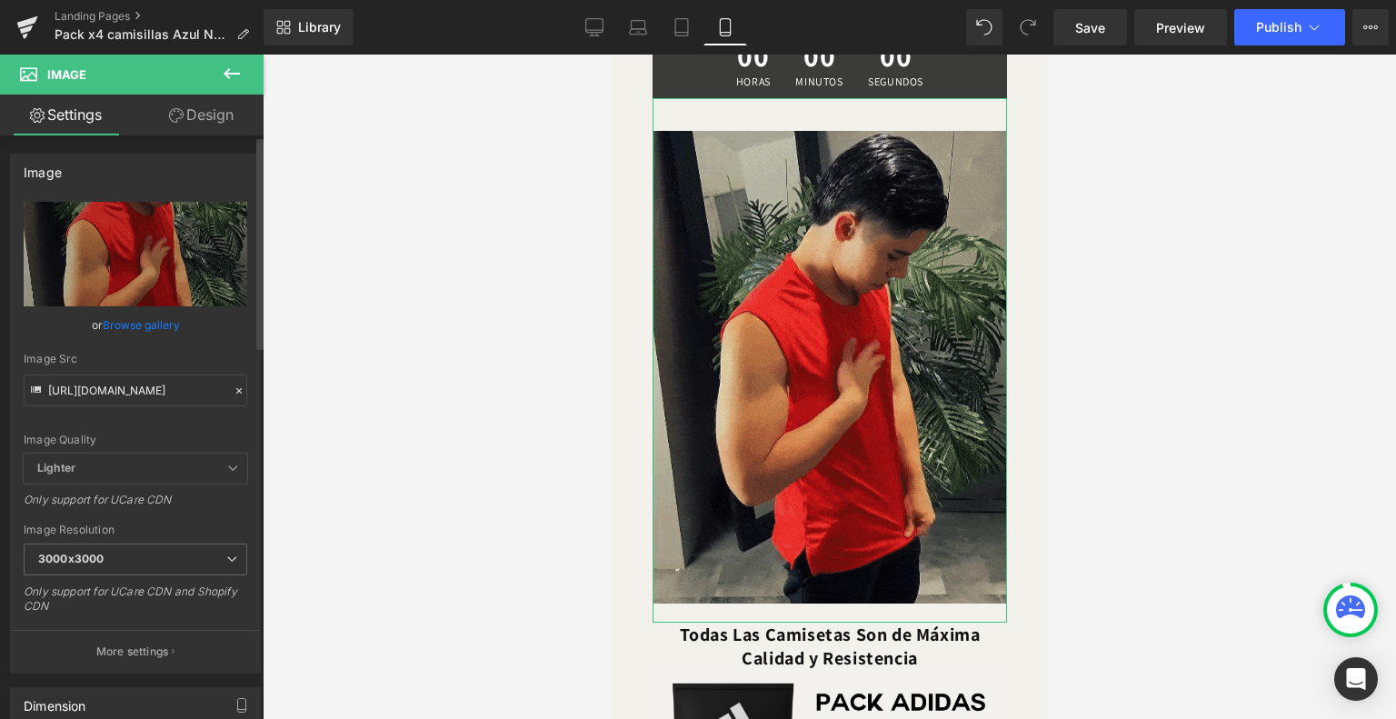
click at [119, 315] on link "Browse gallery" at bounding box center [141, 325] width 77 height 32
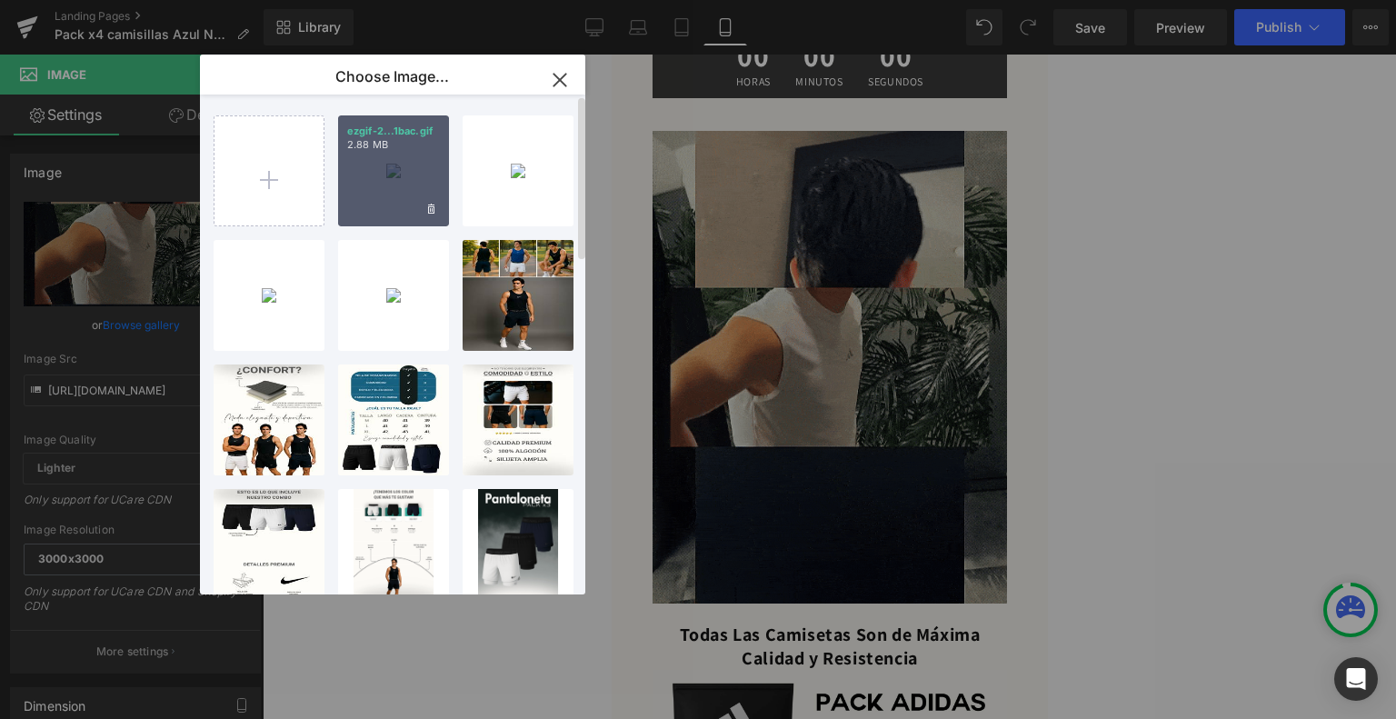
click at [364, 198] on div "ezgif-2...1bac.gif 2.88 MB" at bounding box center [393, 170] width 111 height 111
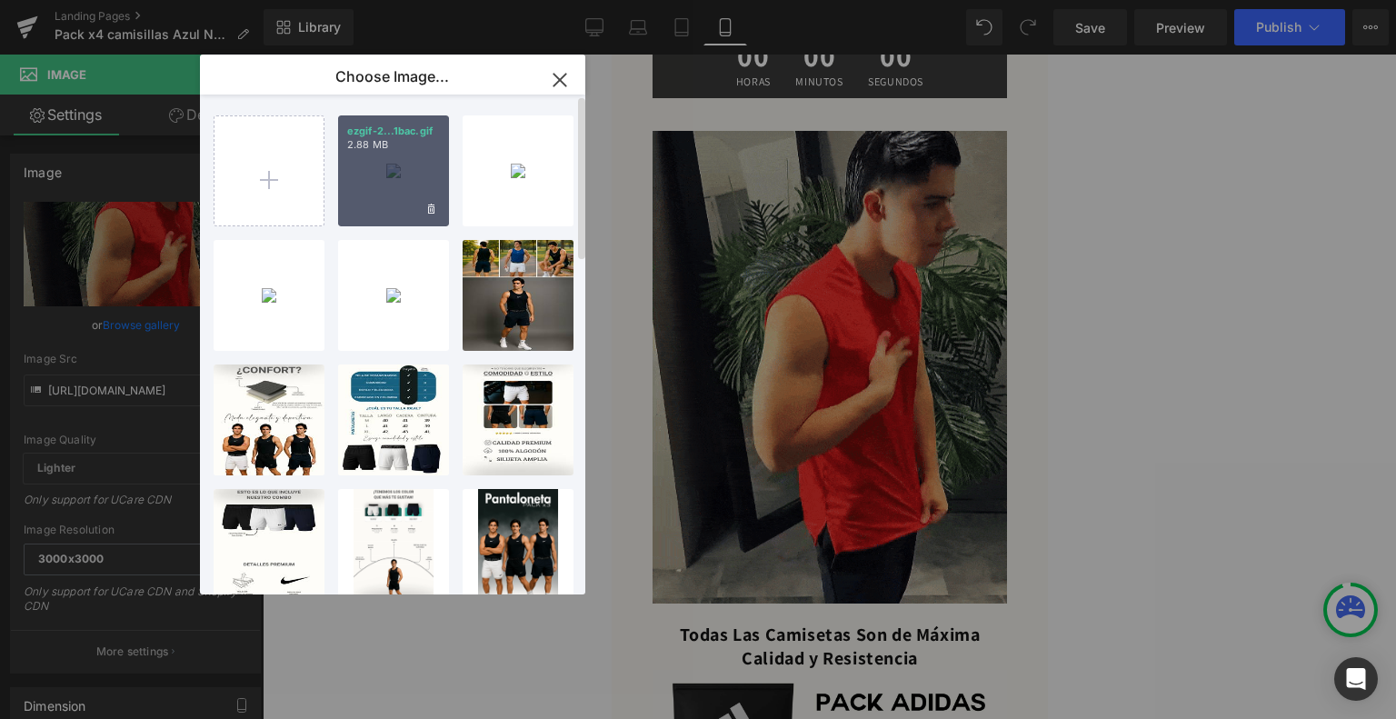
type input "[URL][DOMAIN_NAME]"
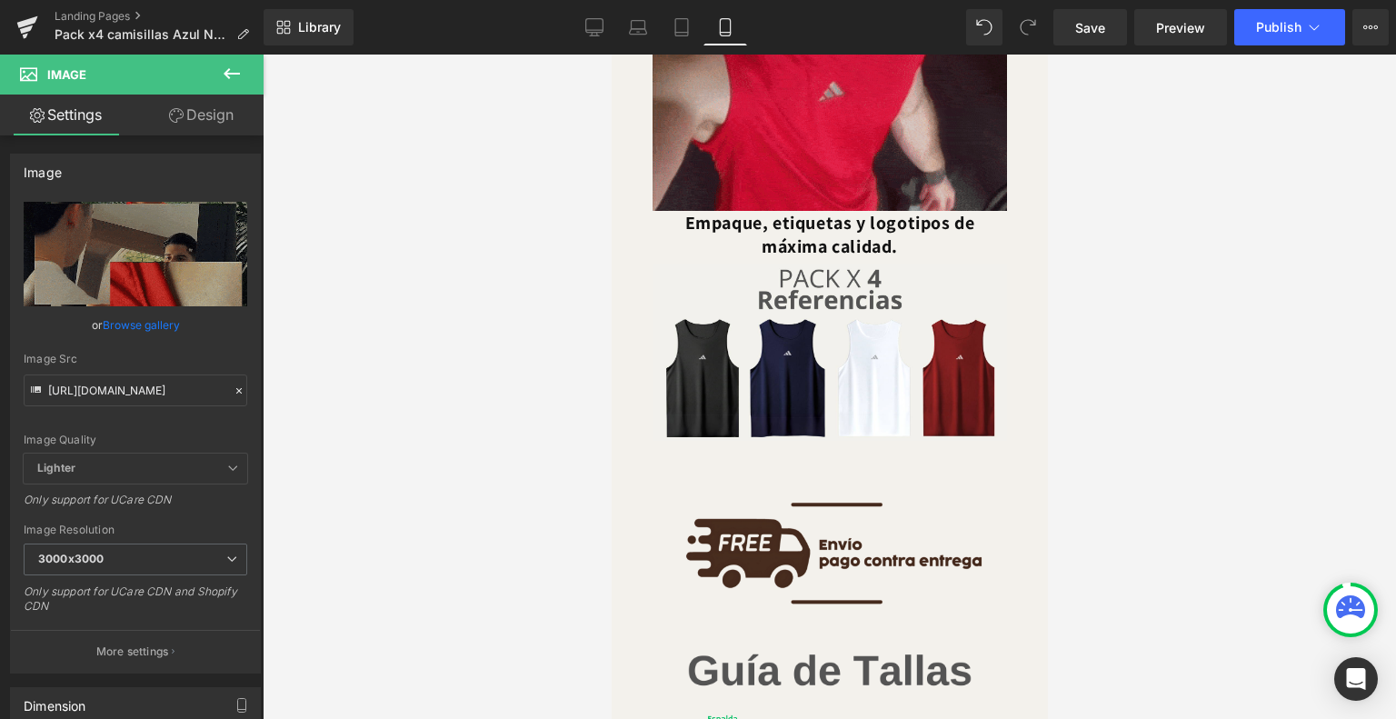
scroll to position [2149, 0]
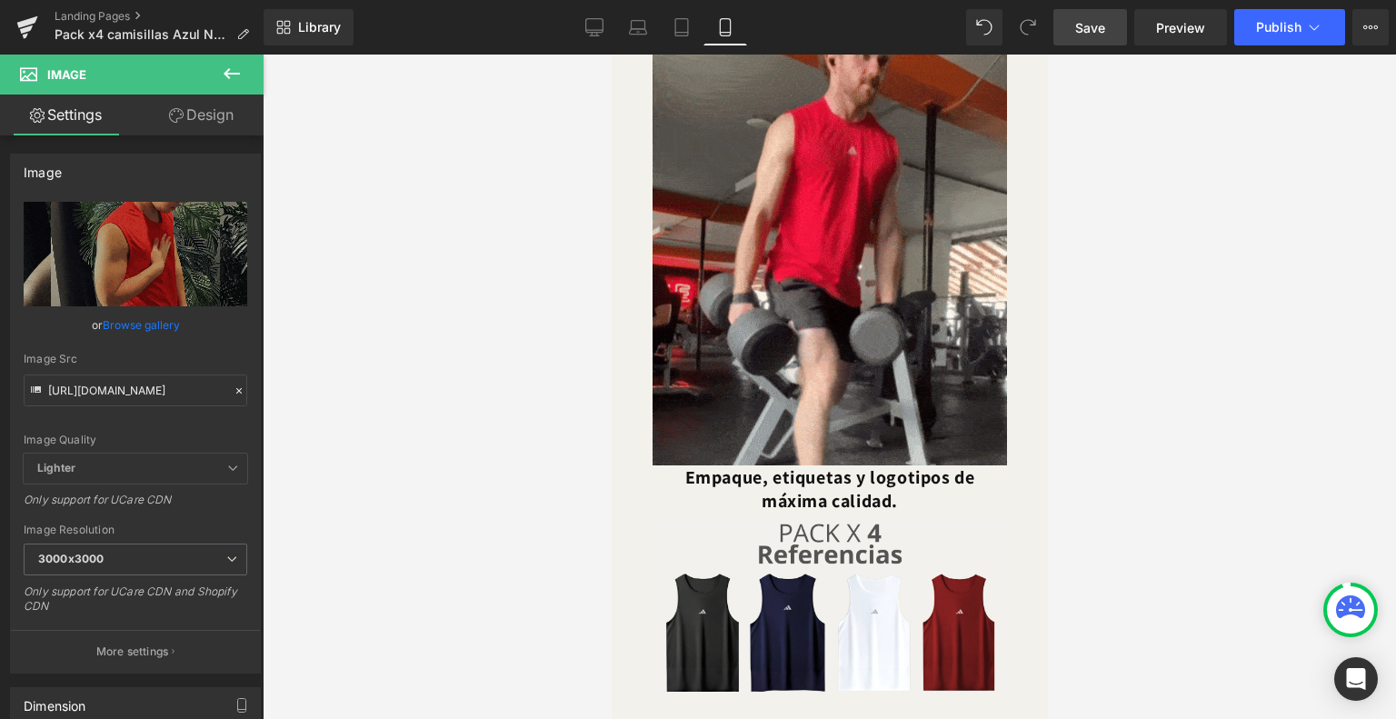
click at [1058, 25] on link "Save" at bounding box center [1091, 27] width 74 height 36
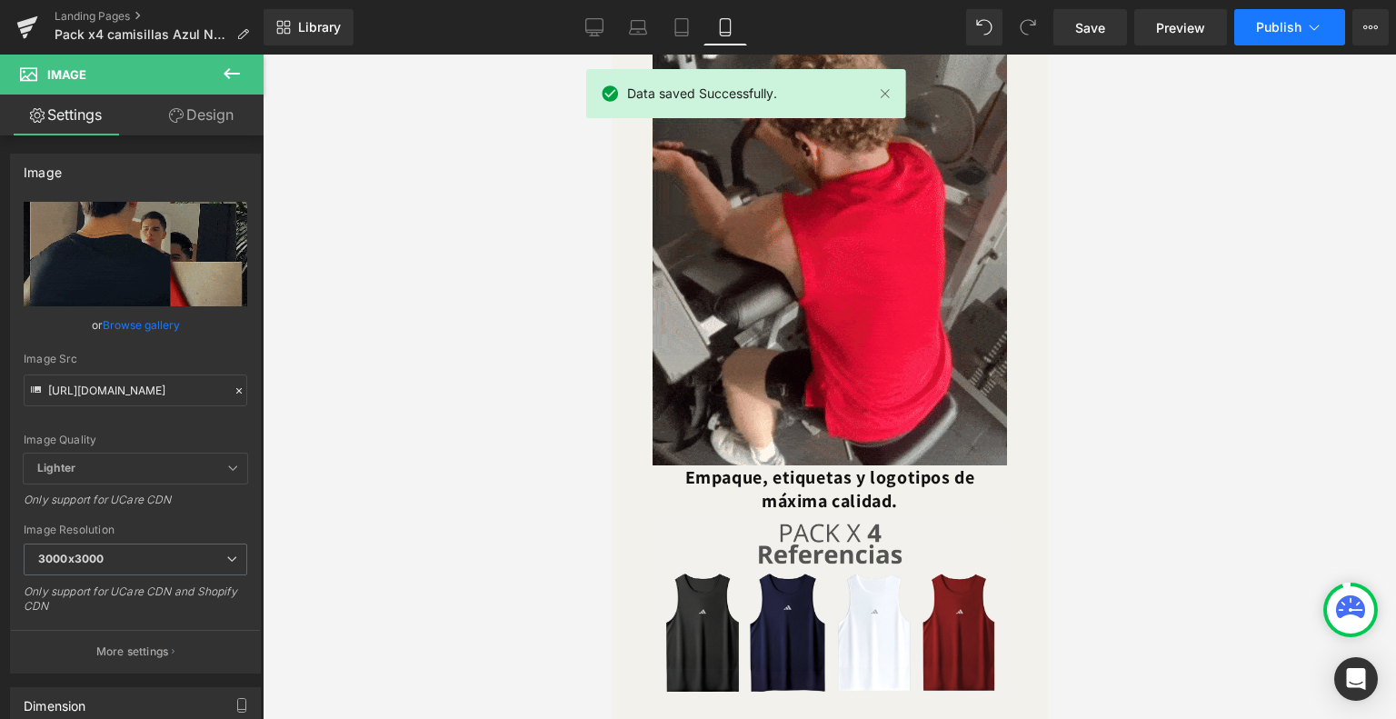
click at [1289, 28] on span "Publish" at bounding box center [1278, 27] width 45 height 15
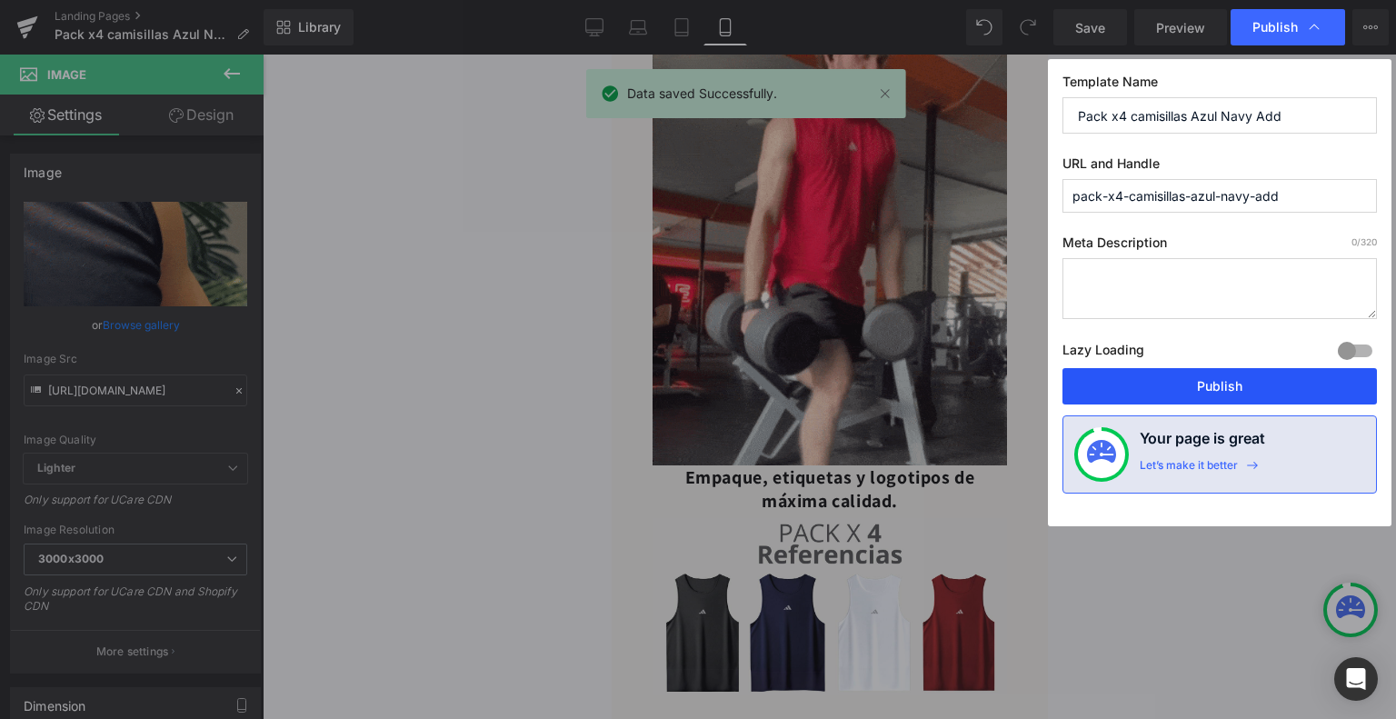
click at [0, 0] on button "Publish" at bounding box center [0, 0] width 0 height 0
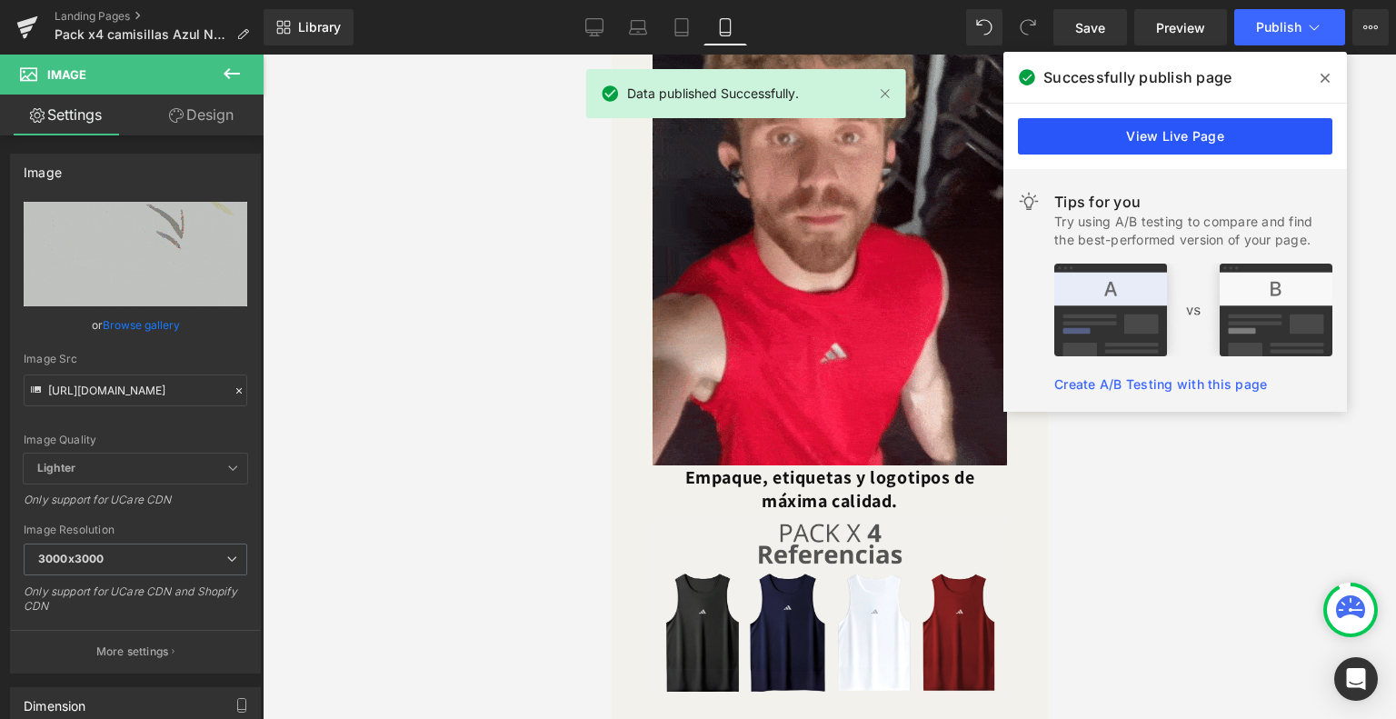
click at [0, 0] on link "View Live Page" at bounding box center [0, 0] width 0 height 0
